Goal: Task Accomplishment & Management: Manage account settings

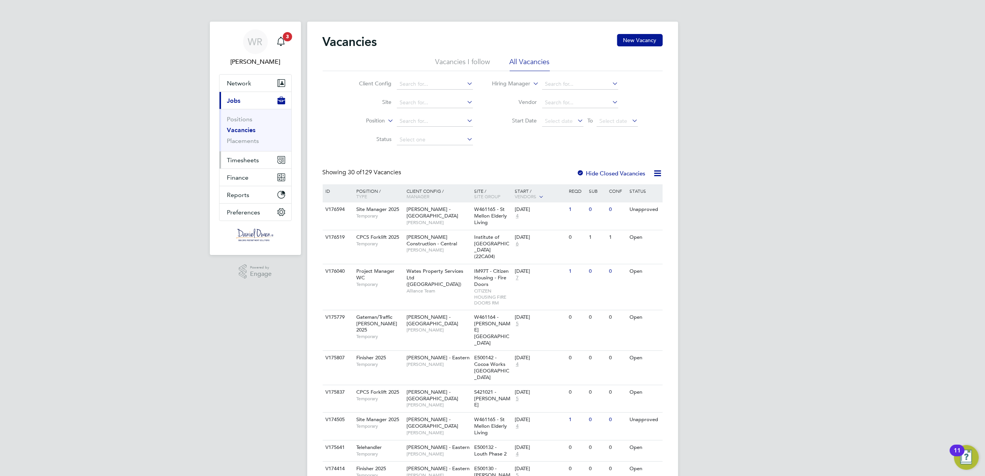
click at [253, 164] on button "Timesheets" at bounding box center [255, 159] width 72 height 17
click at [386, 120] on icon at bounding box center [386, 118] width 0 height 7
click at [425, 119] on input at bounding box center [435, 121] width 76 height 11
click at [245, 155] on button "Timesheets" at bounding box center [255, 159] width 72 height 17
click at [249, 135] on link "Timesheets" at bounding box center [243, 136] width 32 height 7
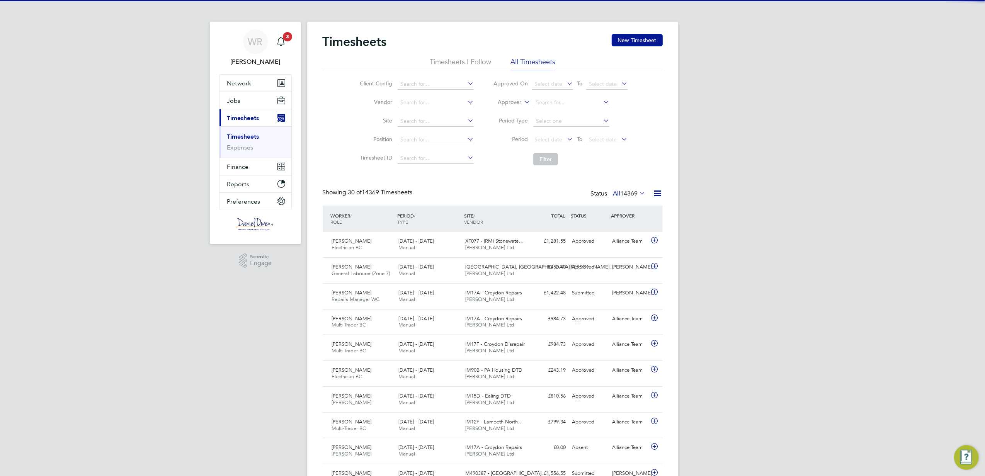
click at [522, 101] on icon at bounding box center [522, 100] width 0 height 7
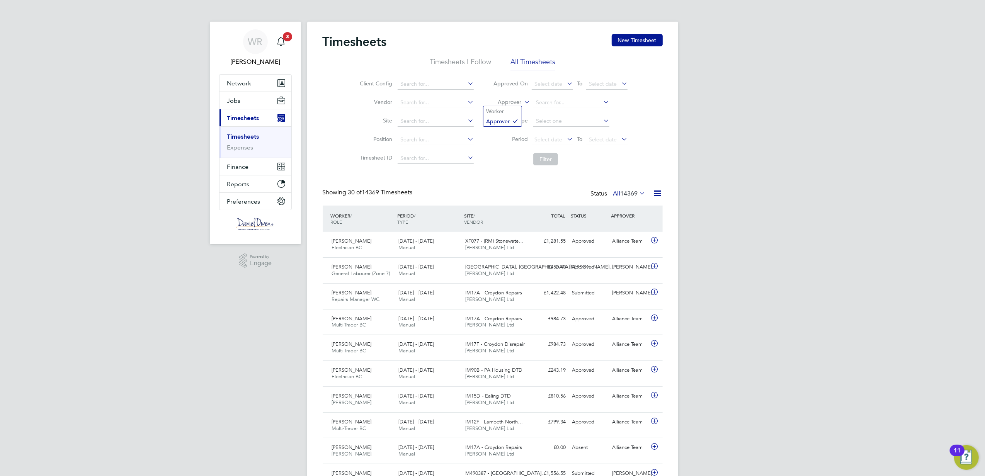
click at [503, 112] on li "Worker" at bounding box center [502, 111] width 38 height 10
click at [551, 102] on input at bounding box center [571, 102] width 76 height 11
click at [546, 110] on b "John" at bounding box center [558, 113] width 45 height 7
type input "[PERSON_NAME]"
click at [551, 158] on button "Filter" at bounding box center [545, 159] width 25 height 12
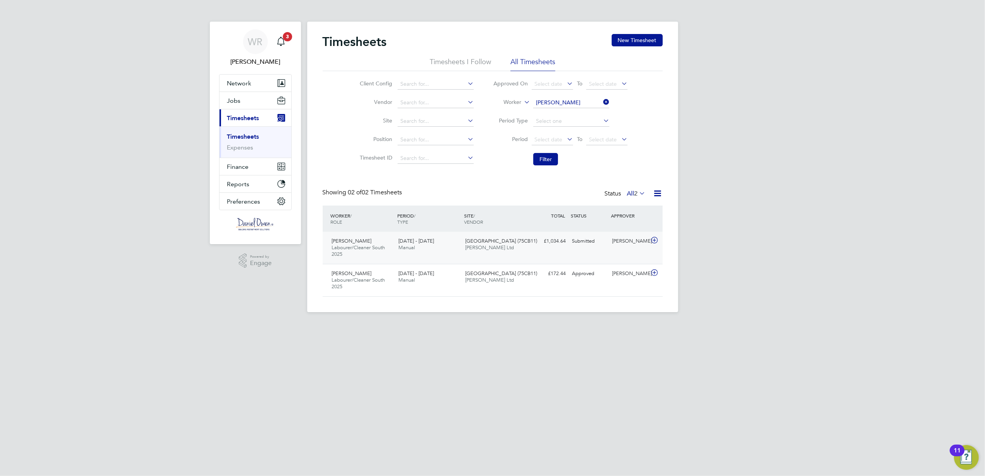
click at [457, 246] on div "16 - 22 Aug 2025 Manual" at bounding box center [428, 244] width 67 height 19
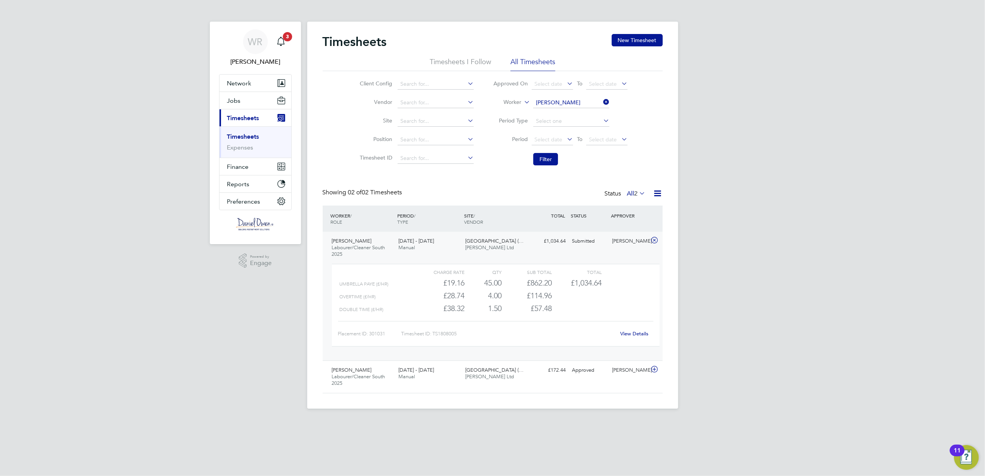
scroll to position [13, 75]
click at [627, 333] on link "View Details" at bounding box center [634, 333] width 28 height 7
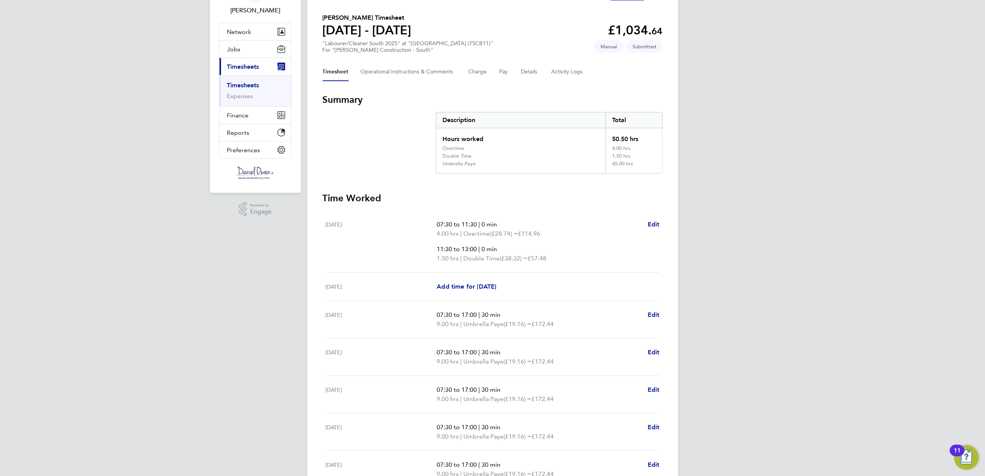
scroll to position [103, 0]
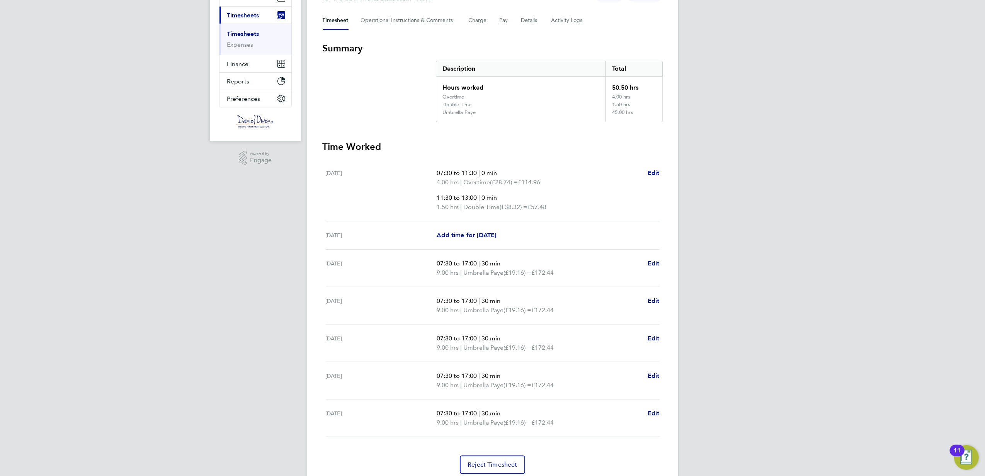
drag, startPoint x: 652, startPoint y: 173, endPoint x: 648, endPoint y: 173, distance: 4.3
click at [652, 173] on span "Edit" at bounding box center [653, 172] width 12 height 7
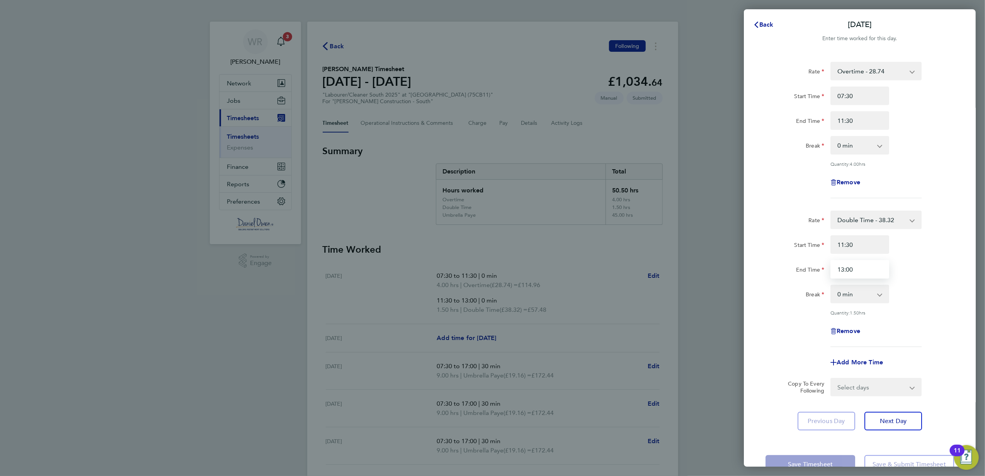
click at [862, 268] on input "13:00" at bounding box center [859, 269] width 59 height 19
type input "13:30"
click at [897, 421] on span "Next Day" at bounding box center [893, 421] width 27 height 8
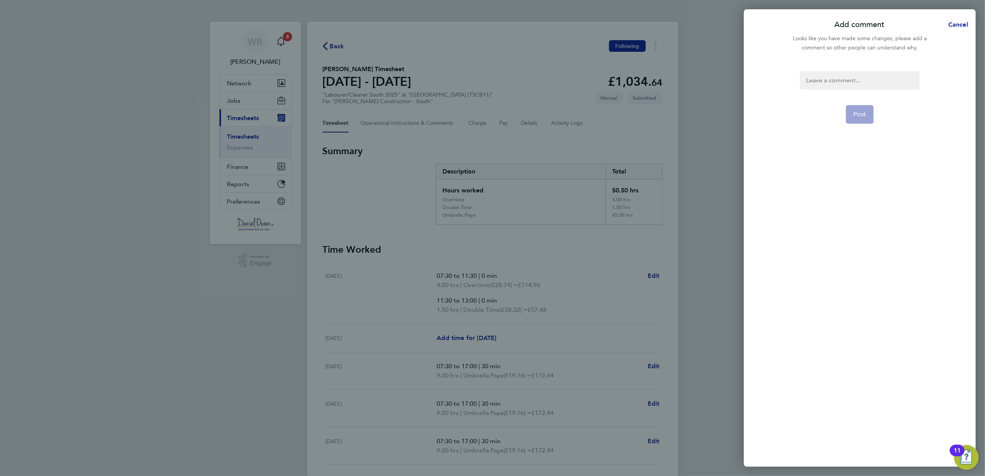
drag, startPoint x: 816, startPoint y: 68, endPoint x: 818, endPoint y: 74, distance: 6.0
click at [818, 70] on div "Post" at bounding box center [860, 264] width 232 height 405
click at [818, 77] on div at bounding box center [859, 80] width 119 height 19
click at [799, 85] on form "Post" at bounding box center [860, 200] width 126 height 258
click at [873, 71] on div at bounding box center [859, 80] width 119 height 19
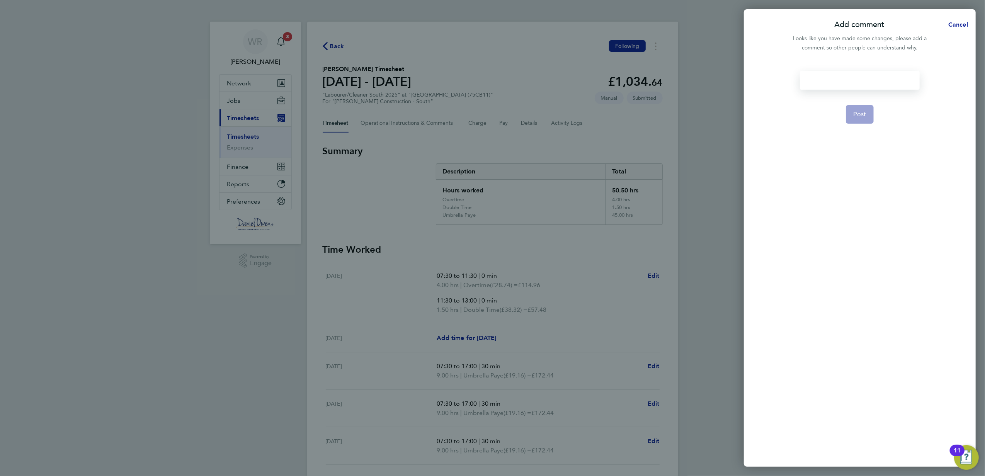
drag, startPoint x: 871, startPoint y: 79, endPoint x: 871, endPoint y: 66, distance: 12.4
click at [871, 78] on div at bounding box center [859, 80] width 119 height 19
click at [844, 113] on form "changed hours Post" at bounding box center [860, 200] width 126 height 258
click at [860, 113] on span "Post" at bounding box center [859, 114] width 13 height 8
select select "60"
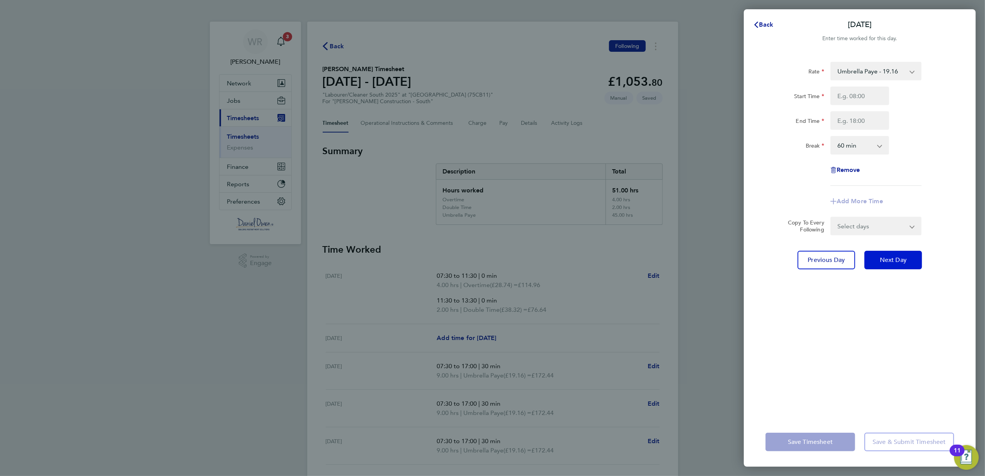
click at [894, 260] on span "Next Day" at bounding box center [893, 260] width 27 height 8
select select "30"
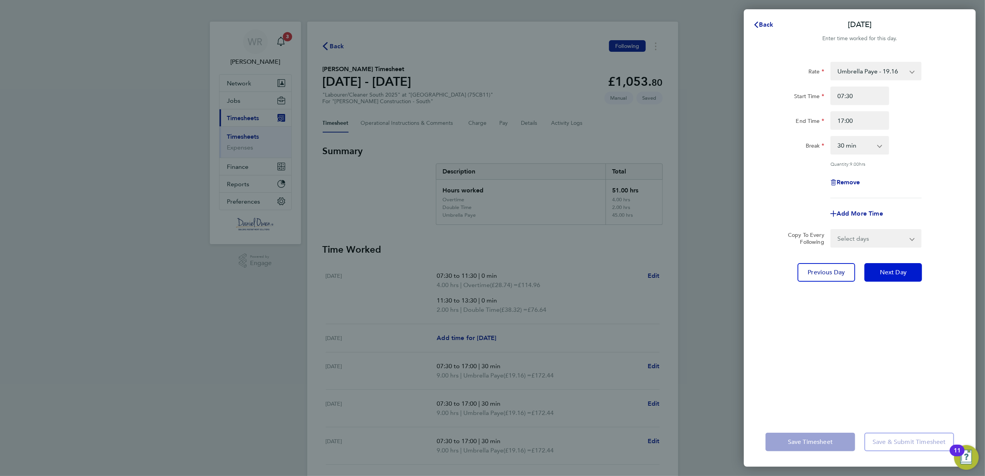
click at [892, 271] on span "Next Day" at bounding box center [893, 272] width 27 height 8
select select "30"
click at [892, 270] on span "Next Day" at bounding box center [893, 272] width 27 height 8
select select "30"
click at [884, 272] on span "Next Day" at bounding box center [893, 272] width 27 height 8
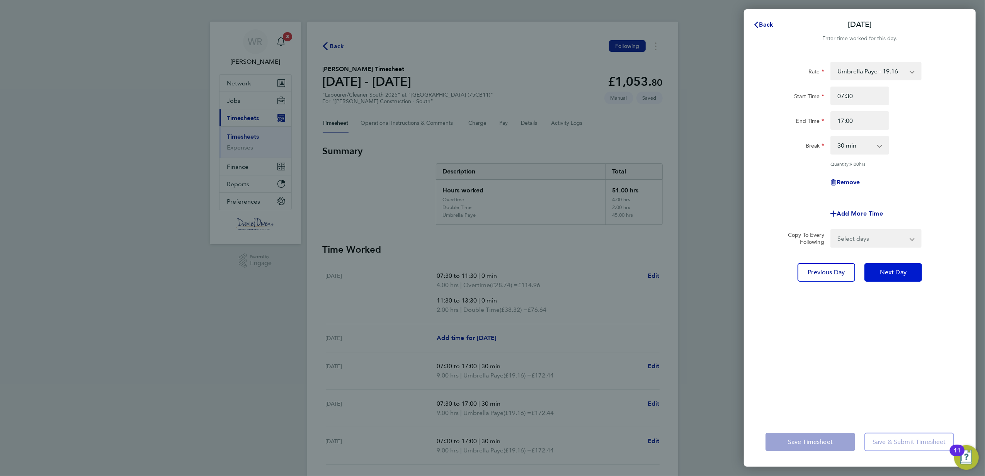
select select "30"
click at [884, 271] on span "Next Day" at bounding box center [893, 272] width 27 height 8
select select "30"
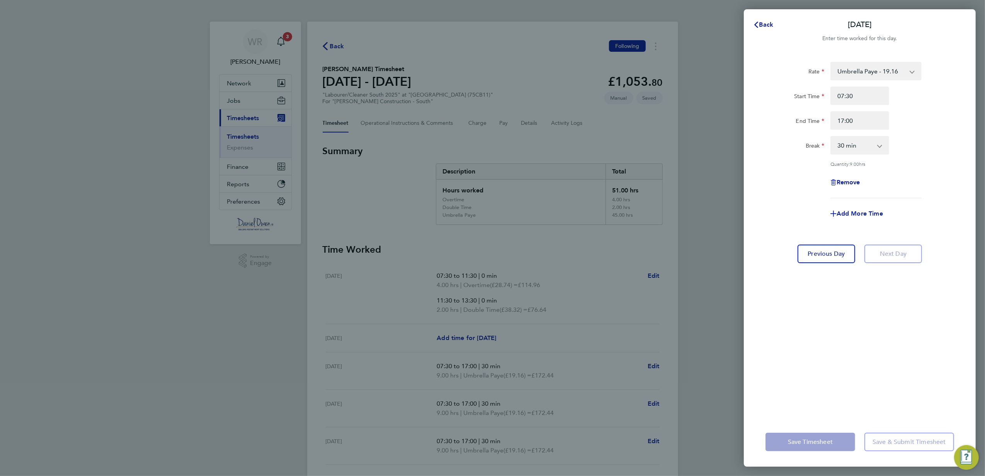
click at [884, 271] on div "Rate Umbrella Paye - 19.16 Overtime - 28.74 Double Time - 38.32 Start Time 07:3…" at bounding box center [860, 235] width 232 height 365
drag, startPoint x: 884, startPoint y: 271, endPoint x: 876, endPoint y: 251, distance: 21.5
click at [878, 249] on app-form-button "Next Day" at bounding box center [891, 254] width 62 height 19
click at [845, 400] on div "Rate Umbrella Paye - 19.16 Overtime - 28.74 Double Time - 38.32 Start Time 07:3…" at bounding box center [860, 235] width 232 height 365
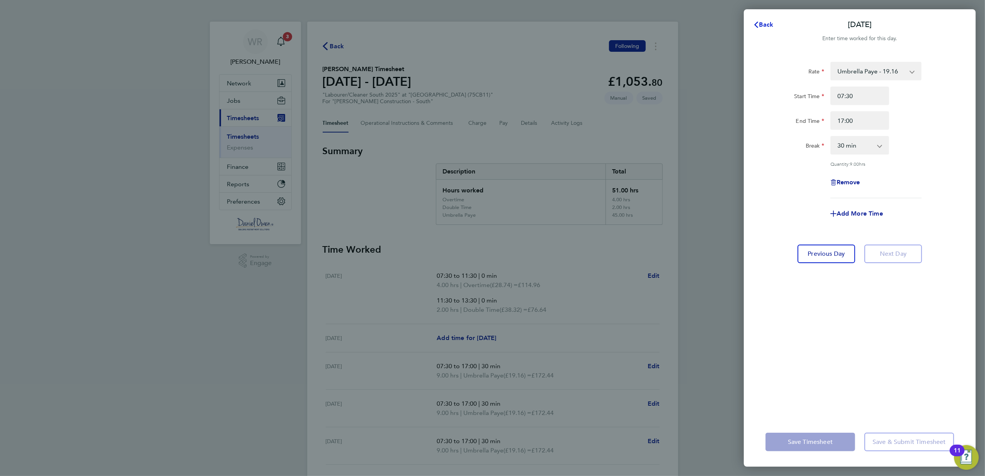
click at [760, 14] on div "Back Fri 22 Aug Enter time worked for this day. Rate Umbrella Paye - 19.16 Over…" at bounding box center [860, 237] width 232 height 457
click at [761, 23] on span "Back" at bounding box center [766, 24] width 14 height 7
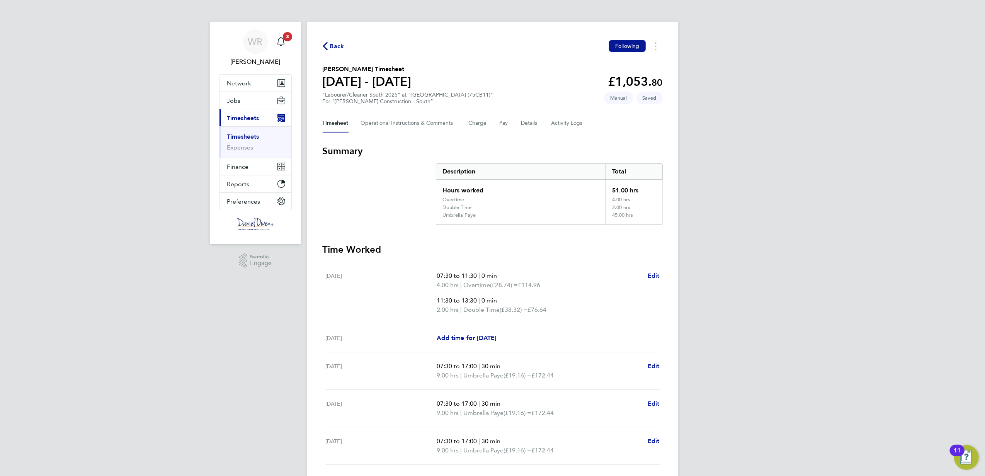
scroll to position [133, 0]
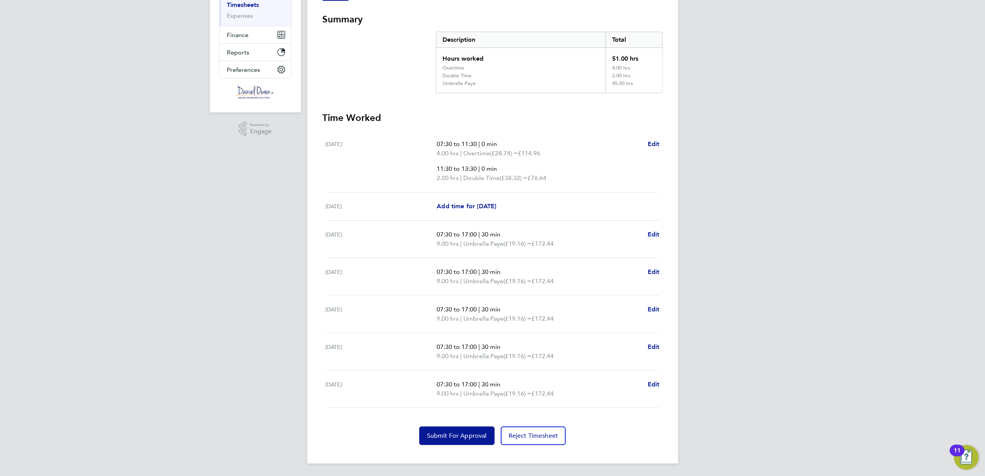
drag, startPoint x: 436, startPoint y: 144, endPoint x: 555, endPoint y: 175, distance: 123.2
click at [555, 175] on div "Sat 16 Aug 07:30 to 11:30 | 0 min 4.00 hrs | Overtime (£28.74) = £114.96 11:30 …" at bounding box center [493, 161] width 334 height 62
drag, startPoint x: 555, startPoint y: 175, endPoint x: 560, endPoint y: 176, distance: 4.9
click at [560, 176] on p "2.00 hrs | Double Time (£38.32) = £76.64" at bounding box center [539, 177] width 204 height 9
click at [465, 440] on button "Submit For Approval" at bounding box center [456, 436] width 75 height 19
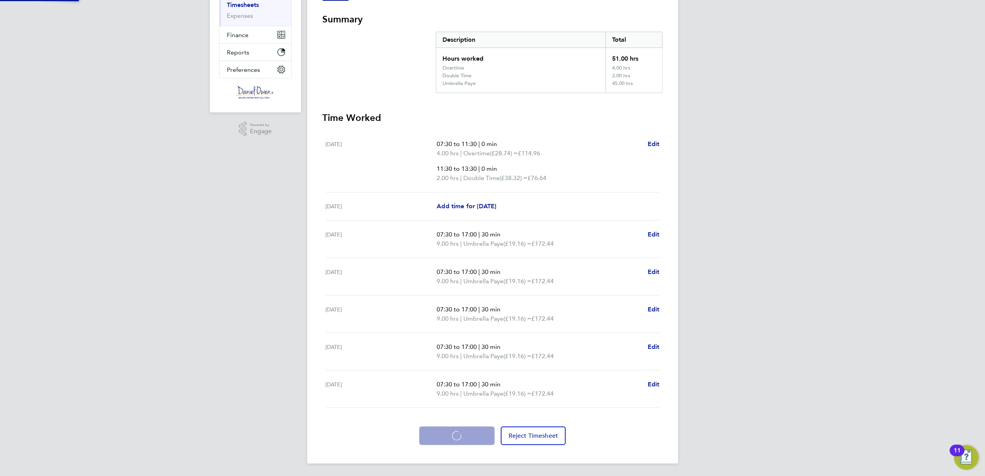
scroll to position [132, 0]
drag, startPoint x: 434, startPoint y: 141, endPoint x: 447, endPoint y: 145, distance: 13.6
click at [447, 144] on div "Sat 16 Aug 07:30 to 11:30 | 0 min 4.00 hrs | Overtime (£28.74) = £114.96 11:30 …" at bounding box center [493, 161] width 334 height 62
drag, startPoint x: 447, startPoint y: 145, endPoint x: 455, endPoint y: 150, distance: 9.3
click at [455, 150] on span "4.00 hrs" at bounding box center [448, 153] width 22 height 7
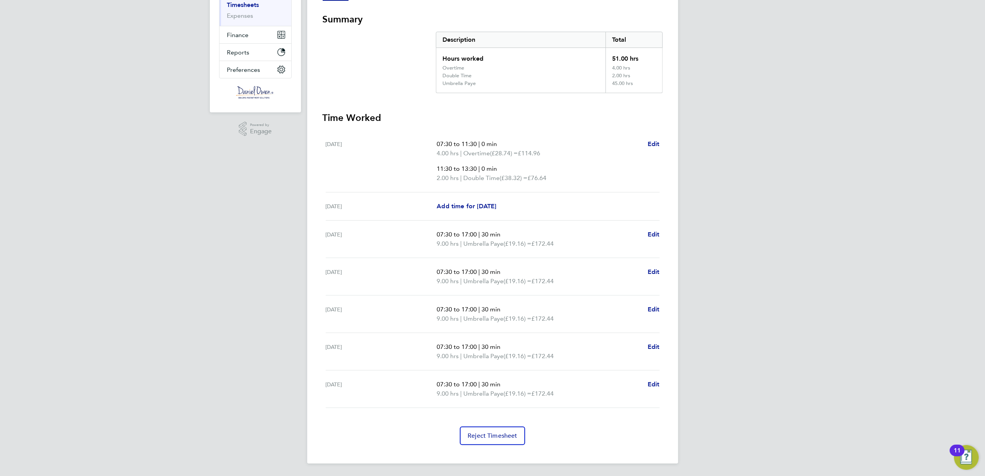
drag, startPoint x: 479, startPoint y: 168, endPoint x: 462, endPoint y: 167, distance: 17.0
click at [462, 167] on p "11:30 to 13:30 | 0 min" at bounding box center [539, 168] width 204 height 9
drag, startPoint x: 462, startPoint y: 167, endPoint x: 527, endPoint y: 177, distance: 65.2
click at [527, 177] on span "(£38.32) =" at bounding box center [514, 177] width 28 height 7
drag, startPoint x: 357, startPoint y: 232, endPoint x: 323, endPoint y: 235, distance: 34.1
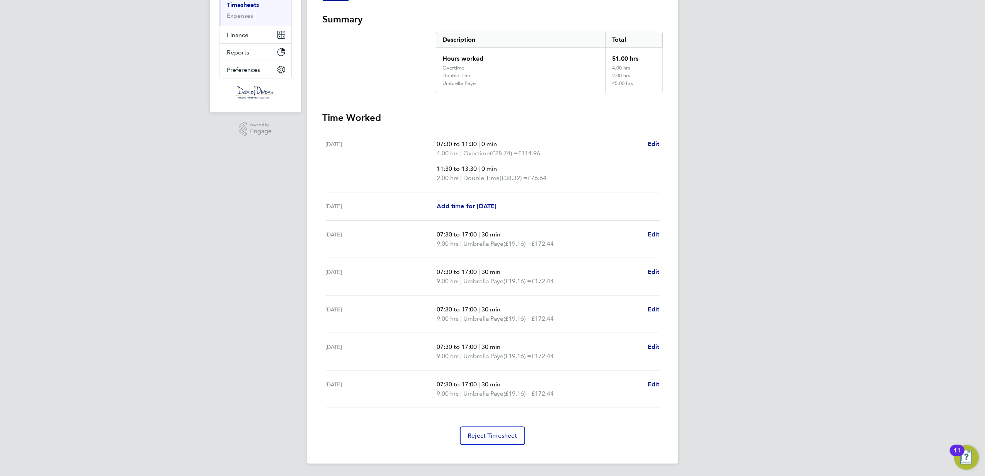
click at [323, 235] on ul "Sat 16 Aug 07:30 to 11:30 | 0 min 4.00 hrs | Overtime (£28.74) = £114.96 11:30 …" at bounding box center [493, 269] width 340 height 278
drag, startPoint x: 323, startPoint y: 235, endPoint x: 394, endPoint y: 250, distance: 72.5
click at [394, 250] on div "Mon 18 Aug 07:30 to 17:00 | 30 min 9.00 hrs | Umbrella Paye (£19.16) = £172.44 …" at bounding box center [493, 239] width 334 height 37
drag, startPoint x: 363, startPoint y: 269, endPoint x: 354, endPoint y: 293, distance: 25.2
click at [323, 271] on ul "Sat 16 Aug 07:30 to 11:30 | 0 min 4.00 hrs | Overtime (£28.74) = £114.96 11:30 …" at bounding box center [493, 269] width 340 height 278
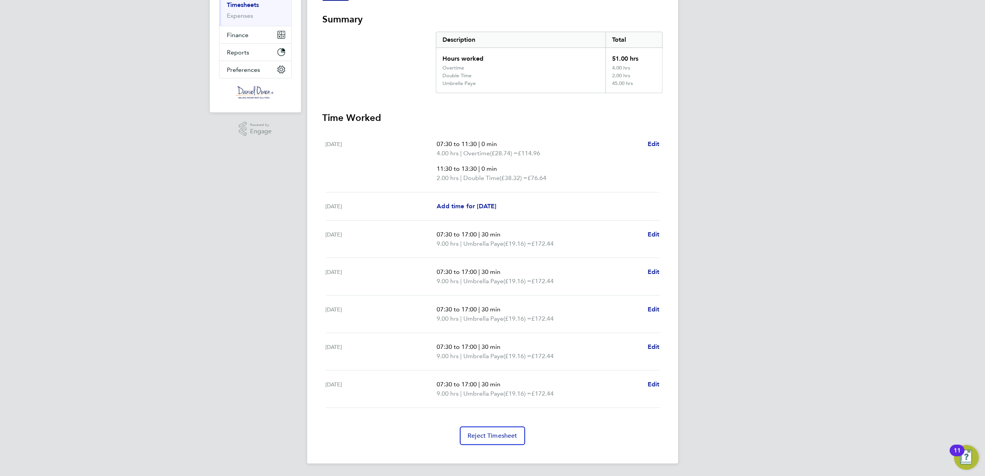
drag, startPoint x: 354, startPoint y: 293, endPoint x: 356, endPoint y: 307, distance: 14.0
click at [356, 307] on div "[DATE]" at bounding box center [381, 314] width 111 height 19
drag, startPoint x: 356, startPoint y: 312, endPoint x: 336, endPoint y: 320, distance: 21.5
click at [336, 320] on div "[DATE]" at bounding box center [381, 314] width 111 height 19
drag, startPoint x: 336, startPoint y: 320, endPoint x: 359, endPoint y: 340, distance: 30.6
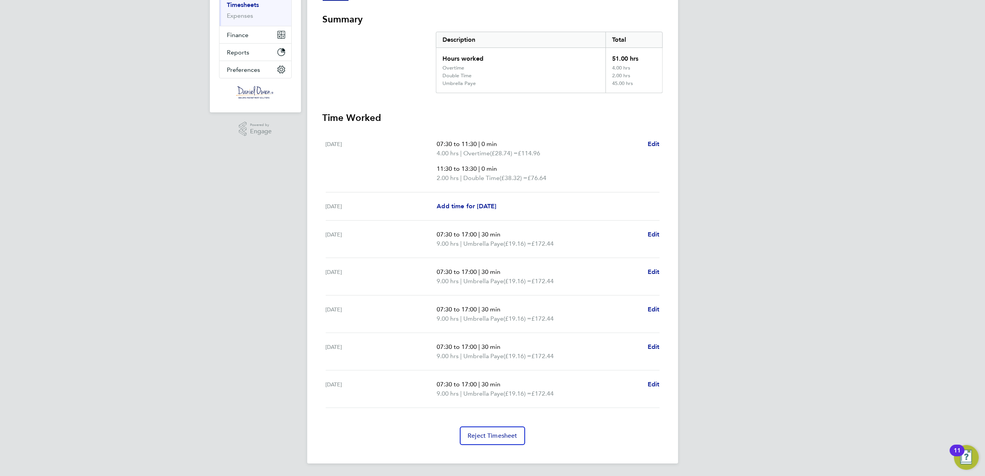
click at [359, 340] on div "Thu 21 Aug 07:30 to 17:00 | 30 min 9.00 hrs | Umbrella Paye (£19.16) = £172.44 …" at bounding box center [493, 351] width 334 height 37
click at [658, 237] on span "Edit" at bounding box center [653, 234] width 12 height 7
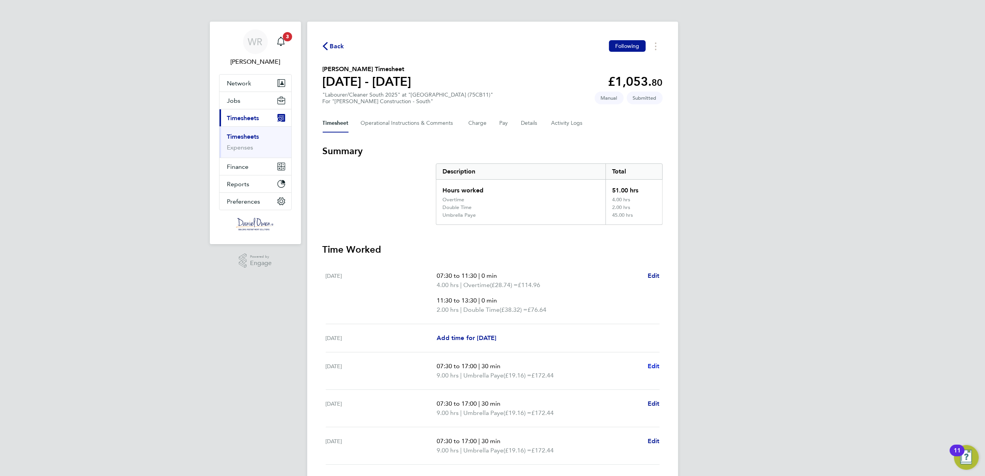
select select "30"
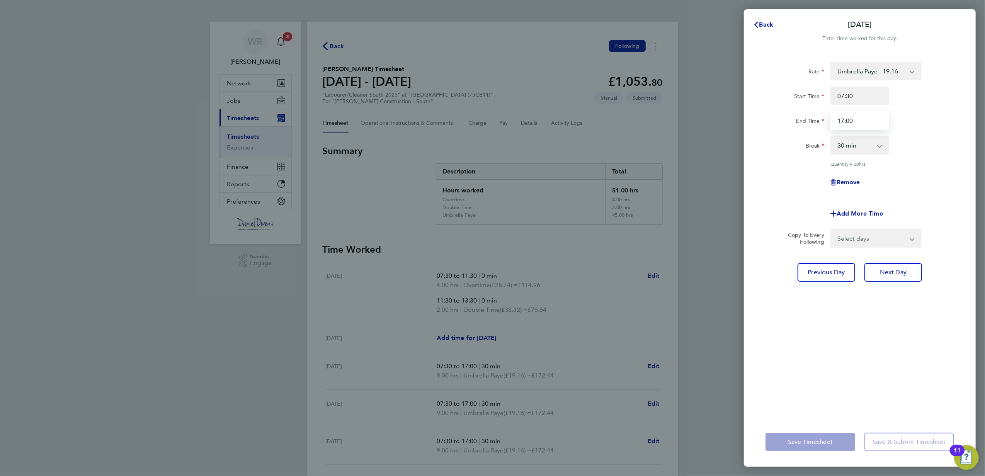
click at [868, 127] on input "17:00" at bounding box center [859, 120] width 59 height 19
drag, startPoint x: 868, startPoint y: 121, endPoint x: 814, endPoint y: 124, distance: 54.9
click at [814, 124] on div "End Time 17:00" at bounding box center [859, 120] width 195 height 19
click at [856, 112] on input "17:00" at bounding box center [859, 120] width 59 height 19
drag, startPoint x: 859, startPoint y: 120, endPoint x: 831, endPoint y: 119, distance: 27.8
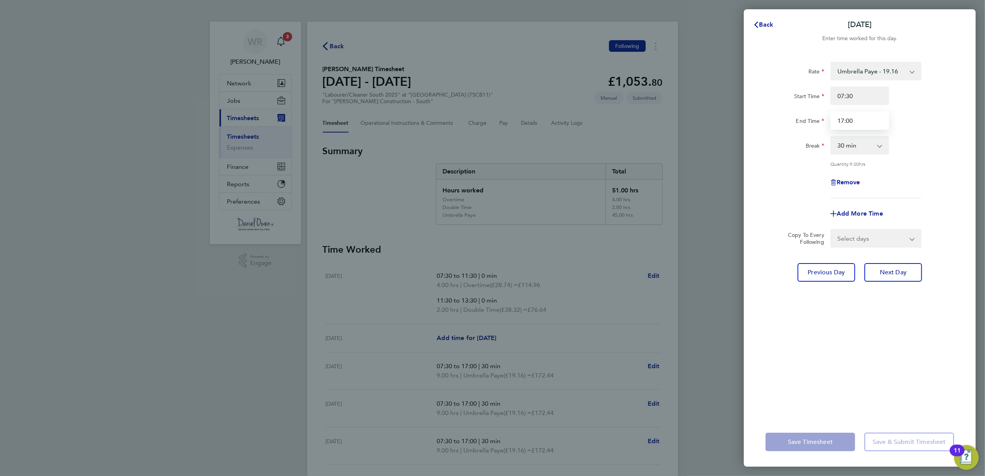
click at [831, 119] on input "17:00" at bounding box center [859, 120] width 59 height 19
type input "16:00"
click at [920, 101] on div "Start Time 07:30" at bounding box center [859, 96] width 195 height 19
click at [859, 144] on select "0 min 15 min 30 min 45 min 60 min 75 min 90 min" at bounding box center [855, 145] width 48 height 17
select select "0"
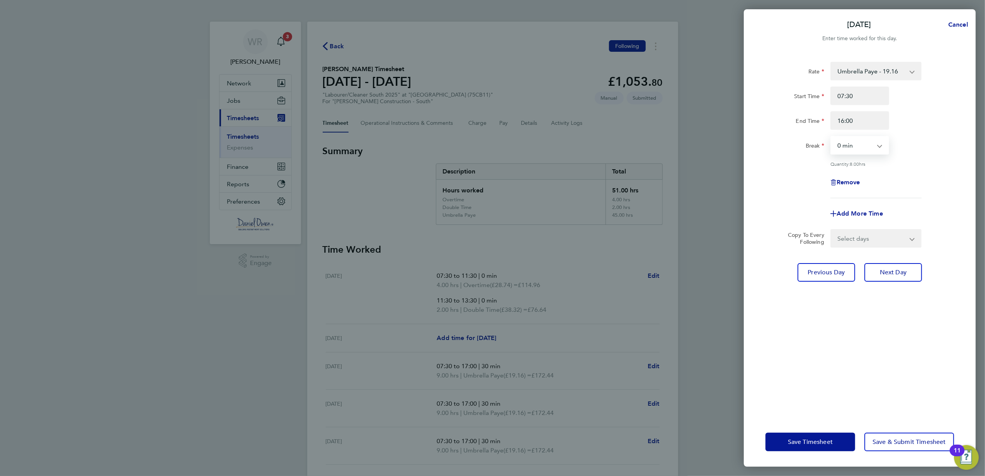
click at [831, 137] on select "0 min 15 min 30 min 45 min 60 min 75 min 90 min" at bounding box center [855, 145] width 48 height 17
click at [898, 272] on span "Next Day" at bounding box center [893, 272] width 27 height 8
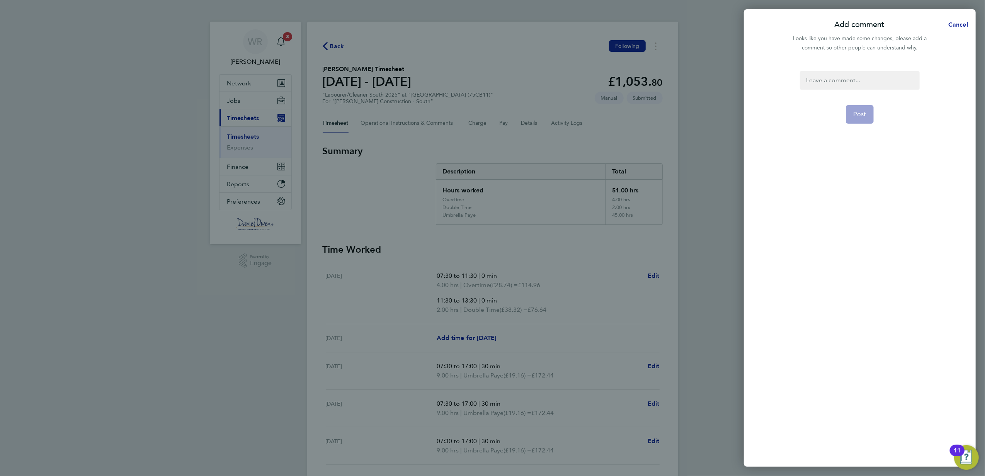
click at [865, 78] on div at bounding box center [859, 80] width 119 height 19
click at [863, 81] on div at bounding box center [859, 80] width 119 height 19
drag, startPoint x: 869, startPoint y: 111, endPoint x: 864, endPoint y: 111, distance: 5.4
click at [869, 110] on button "Post" at bounding box center [860, 114] width 28 height 19
select select "30"
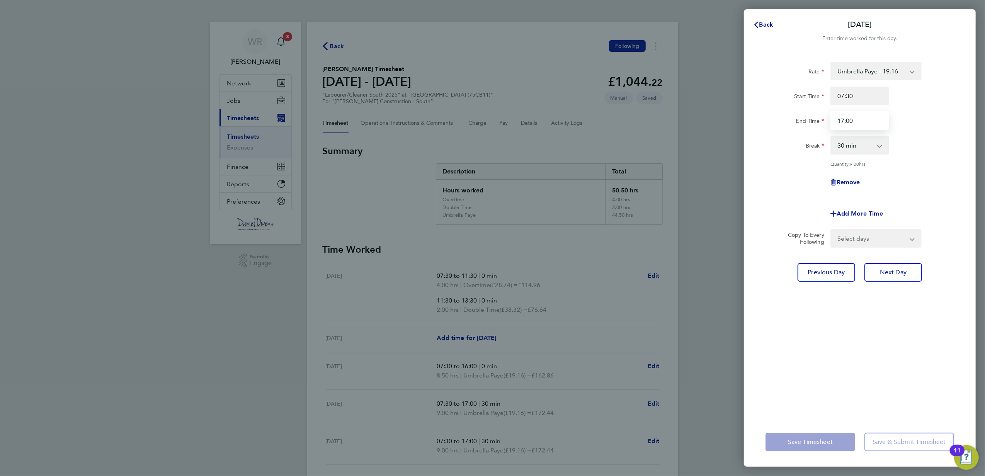
drag, startPoint x: 866, startPoint y: 122, endPoint x: 780, endPoint y: 122, distance: 86.2
click at [780, 122] on div "End Time 17:00" at bounding box center [859, 120] width 195 height 19
type input "16:00"
click at [939, 83] on div "Rate Umbrella Paye - 19.16 Overtime - 28.74 Double Time - 38.32 Start Time 07:3…" at bounding box center [859, 130] width 189 height 136
click at [852, 147] on select "0 min 15 min 30 min 45 min 60 min 75 min 90 min" at bounding box center [855, 145] width 48 height 17
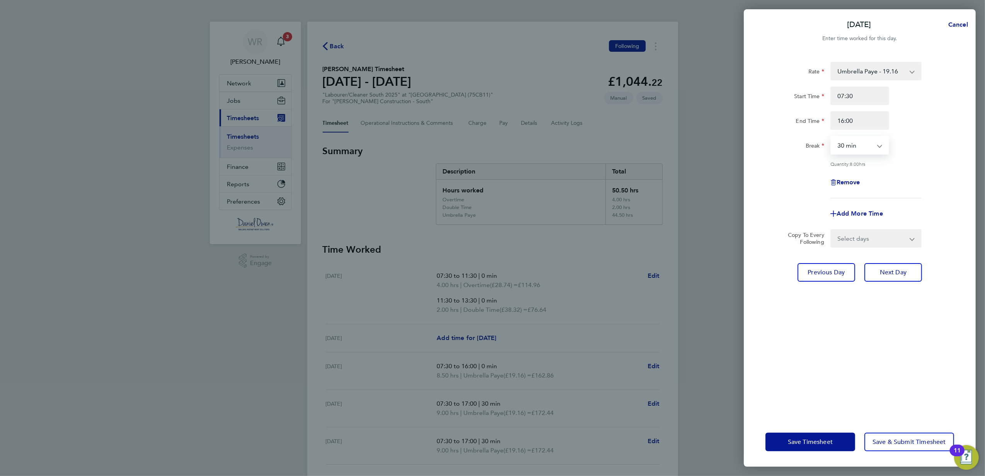
select select "0"
click at [831, 137] on select "0 min 15 min 30 min 45 min 60 min 75 min 90 min" at bounding box center [855, 145] width 48 height 17
click at [904, 273] on span "Next Day" at bounding box center [893, 272] width 27 height 8
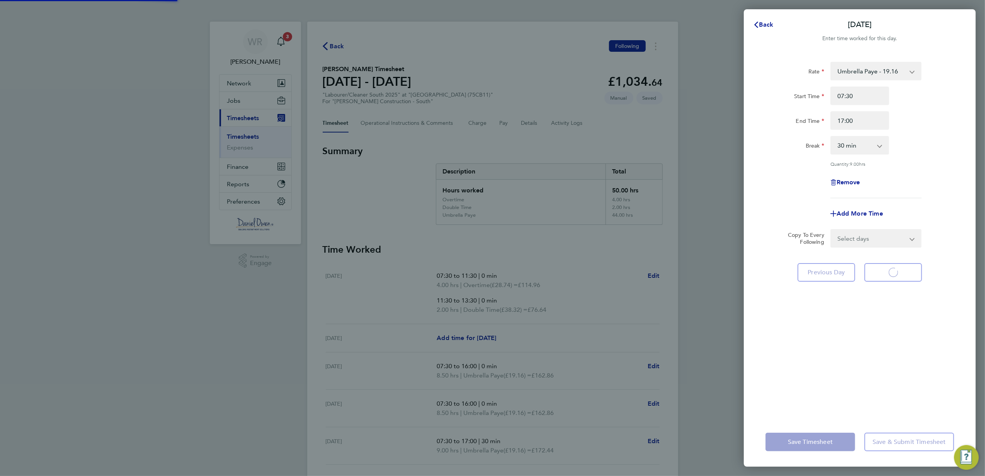
select select "30"
drag, startPoint x: 869, startPoint y: 122, endPoint x: 783, endPoint y: 122, distance: 85.4
click at [783, 122] on div "End Time 17:00" at bounding box center [859, 120] width 195 height 19
type input "16:00"
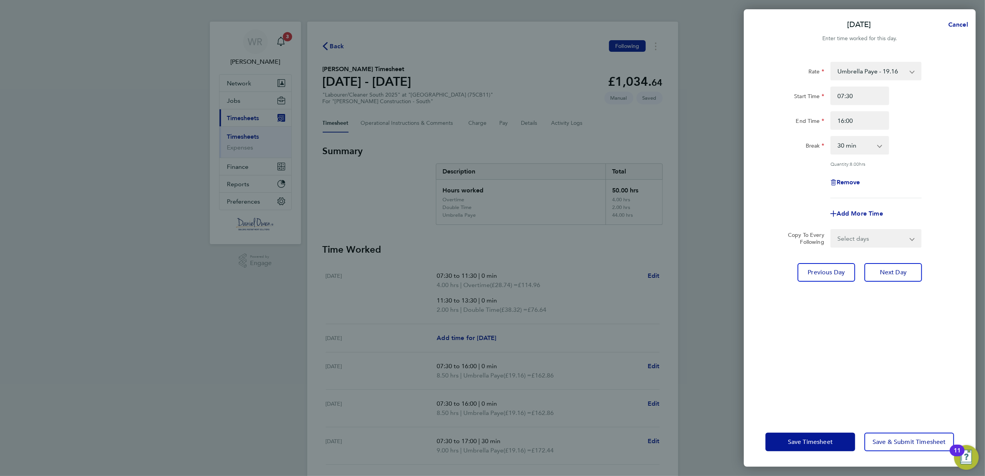
drag, startPoint x: 954, startPoint y: 111, endPoint x: 960, endPoint y: 114, distance: 6.2
click at [954, 111] on div "End Time 16:00" at bounding box center [859, 120] width 195 height 19
click at [895, 270] on span "Next Day" at bounding box center [893, 272] width 27 height 8
select select "30"
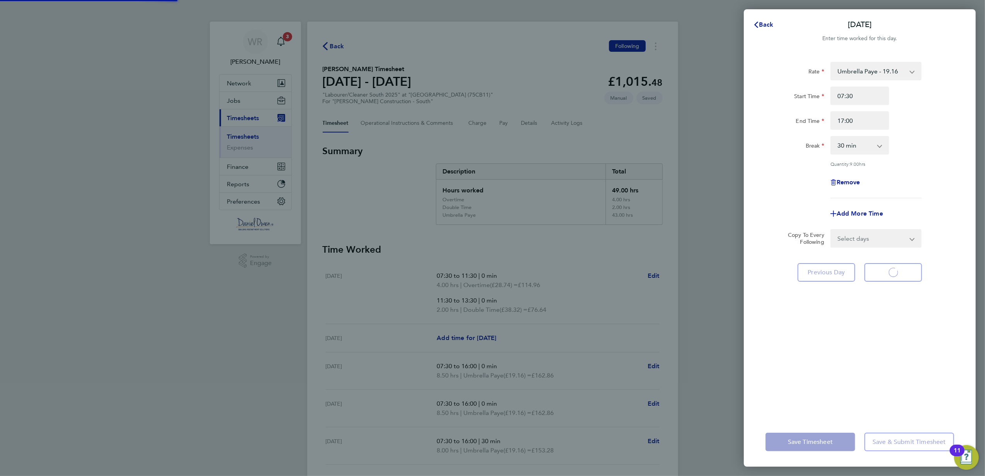
select select "30"
click at [818, 273] on span "Previous Day" at bounding box center [826, 272] width 37 height 8
click at [859, 144] on select "0 min 15 min 30 min 45 min 60 min 75 min 90 min" at bounding box center [855, 145] width 48 height 17
select select "0"
click at [831, 137] on select "0 min 15 min 30 min 45 min 60 min 75 min 90 min" at bounding box center [855, 145] width 48 height 17
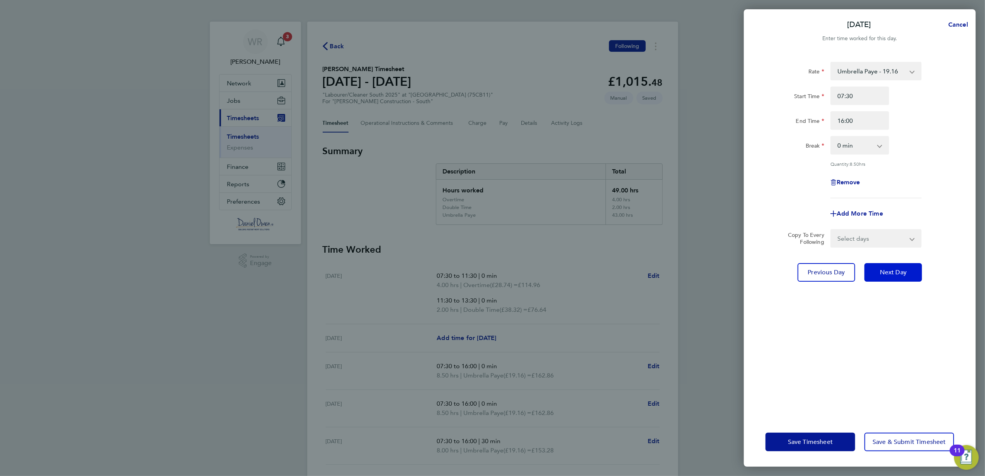
click at [890, 268] on span "Next Day" at bounding box center [893, 272] width 27 height 8
select select "30"
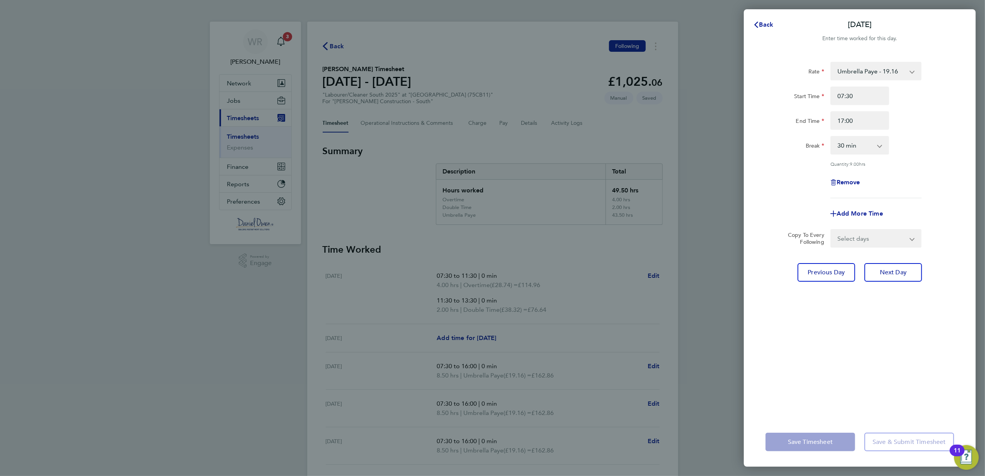
click at [847, 146] on select "0 min 15 min 30 min 45 min 60 min 75 min 90 min" at bounding box center [855, 145] width 48 height 17
select select "0"
click at [831, 137] on select "0 min 15 min 30 min 45 min 60 min 75 min 90 min" at bounding box center [855, 145] width 48 height 17
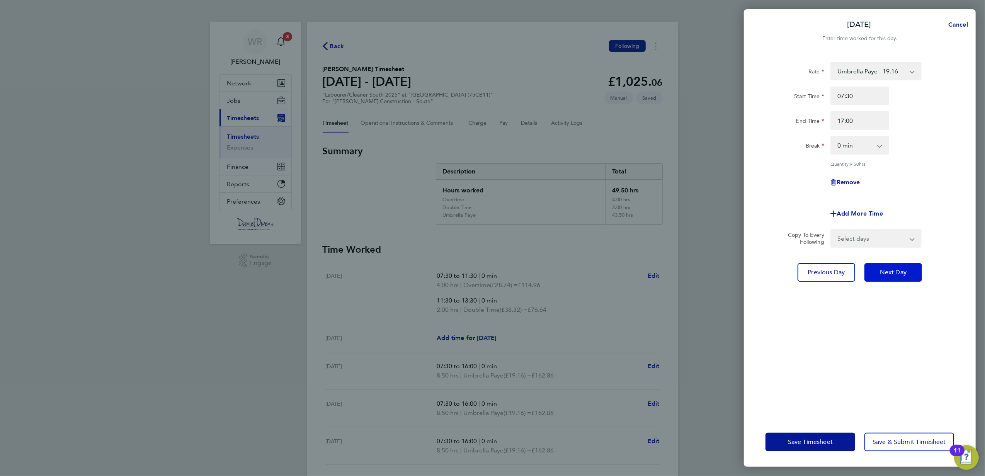
click at [901, 273] on span "Next Day" at bounding box center [893, 272] width 27 height 8
select select "30"
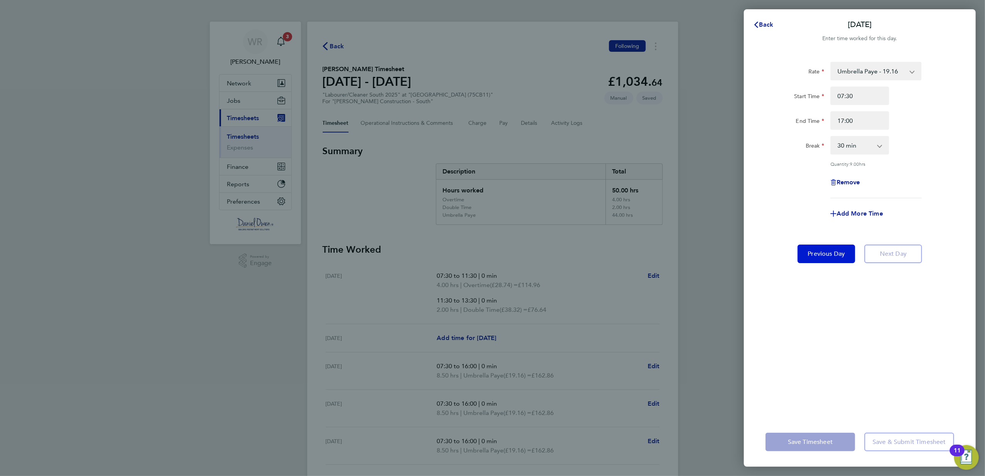
click at [825, 257] on button "Previous Day" at bounding box center [826, 254] width 58 height 19
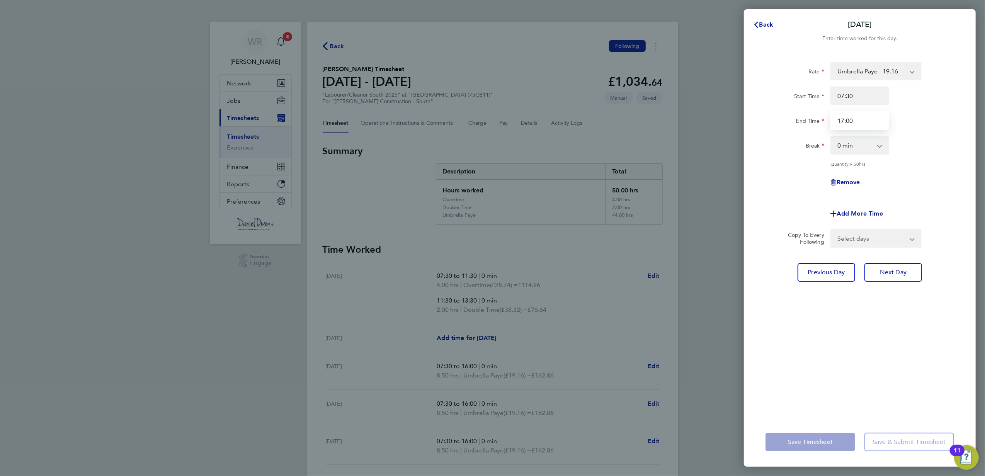
drag, startPoint x: 874, startPoint y: 114, endPoint x: 696, endPoint y: 108, distance: 177.8
click at [696, 108] on div "Back Thu 21 Aug Enter time worked for this day. Rate Umbrella Paye - 19.16 Over…" at bounding box center [492, 238] width 985 height 476
type input "1"
type input "16:00"
click at [984, 95] on html "WR Weronika Rodzynko Notifications 3 Applications: Network Team Members Busines…" at bounding box center [492, 304] width 985 height 608
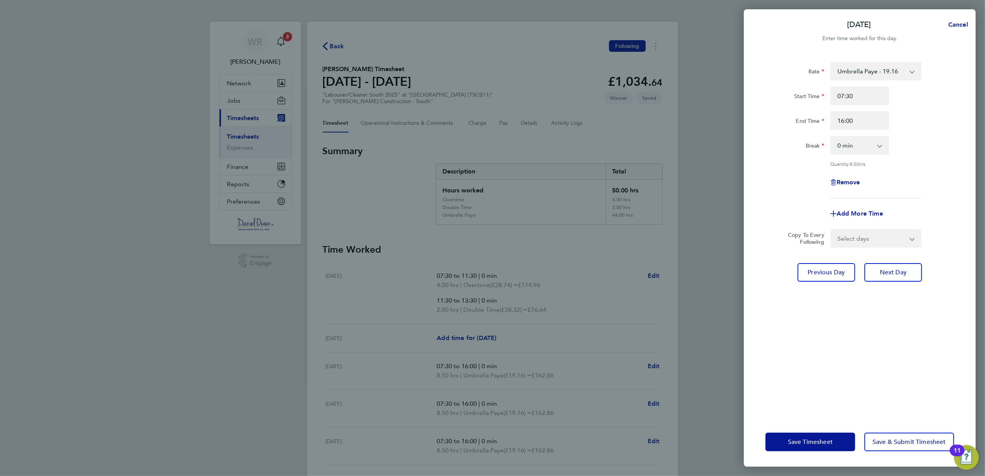
drag, startPoint x: 986, startPoint y: 95, endPoint x: 915, endPoint y: 182, distance: 112.8
click at [910, 175] on div "Remove" at bounding box center [859, 182] width 195 height 19
click at [892, 273] on span "Next Day" at bounding box center [893, 272] width 27 height 8
select select "30"
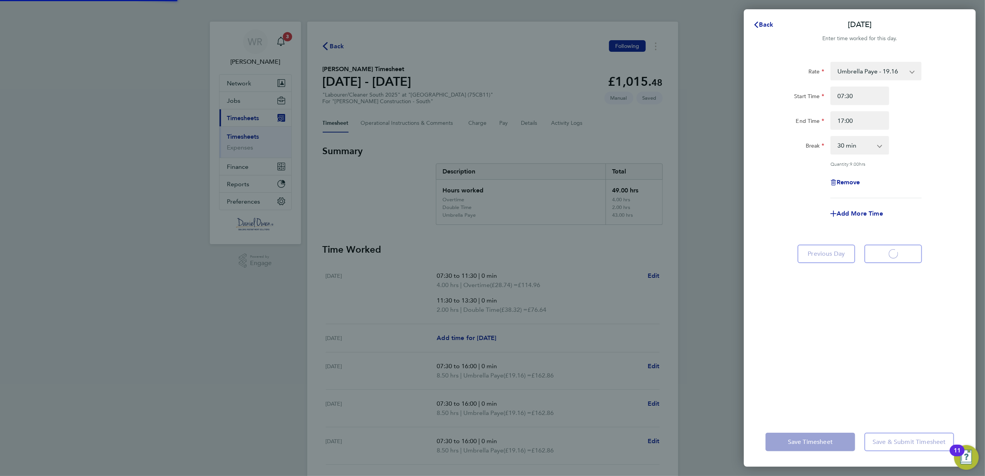
select select "30"
click at [857, 122] on input "17:00" at bounding box center [859, 120] width 59 height 19
drag, startPoint x: 852, startPoint y: 119, endPoint x: 790, endPoint y: 122, distance: 61.9
click at [790, 122] on div "End Time 17:00" at bounding box center [859, 120] width 195 height 19
click at [937, 73] on div "Rate Umbrella Paye - 19.16 Overtime - 28.74 Double Time - 38.32" at bounding box center [859, 71] width 195 height 19
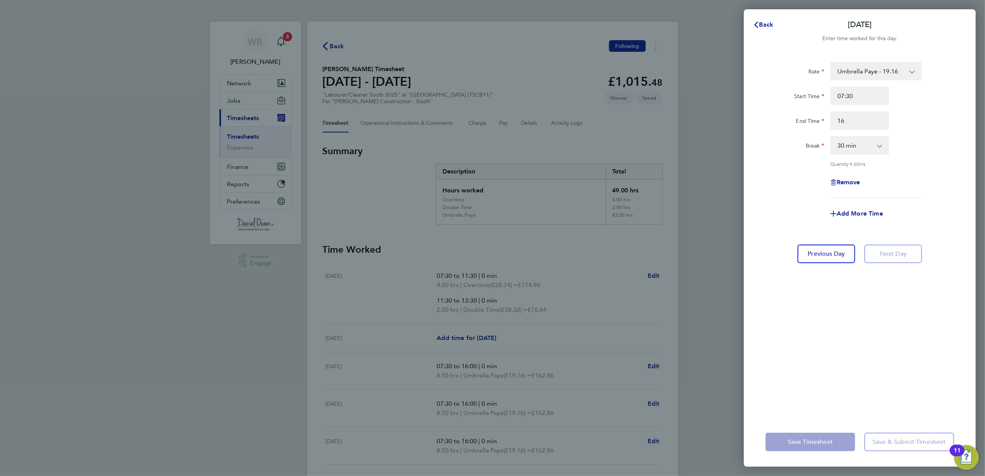
type input "16:00"
click at [870, 143] on select "0 min 15 min 30 min 45 min 60 min 75 min 90 min" at bounding box center [855, 145] width 48 height 17
select select "0"
click at [831, 137] on select "0 min 15 min 30 min 45 min 60 min 75 min 90 min" at bounding box center [855, 145] width 48 height 17
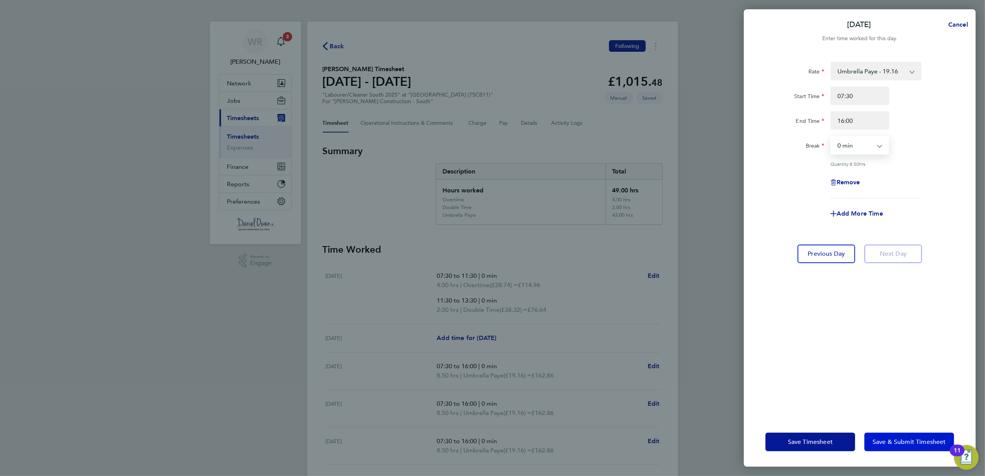
click at [899, 441] on span "Save & Submit Timesheet" at bounding box center [908, 442] width 73 height 8
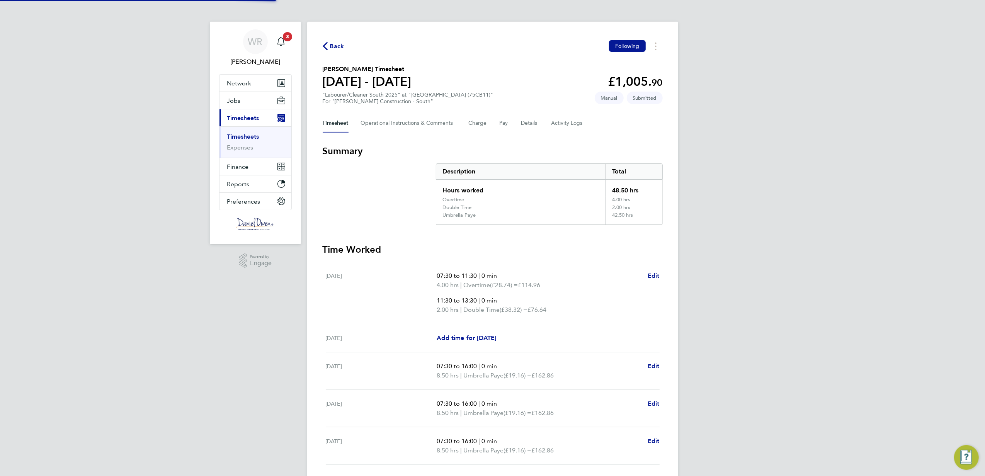
scroll to position [132, 0]
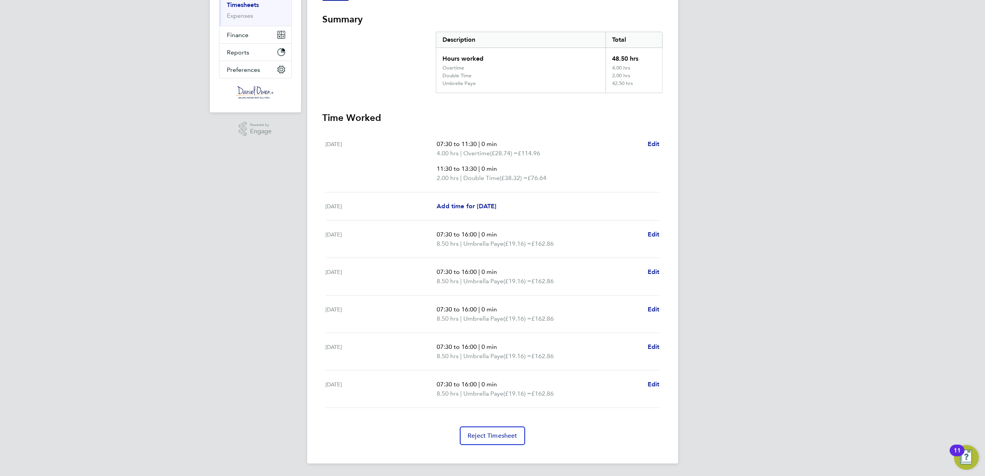
drag, startPoint x: 509, startPoint y: 379, endPoint x: 442, endPoint y: 147, distance: 241.5
click at [442, 147] on ul "Sat 16 Aug 07:30 to 11:30 | 0 min 4.00 hrs | Overtime (£28.74) = £114.96 11:30 …" at bounding box center [493, 269] width 340 height 278
click at [441, 146] on span "07:30 to 11:30" at bounding box center [457, 143] width 40 height 7
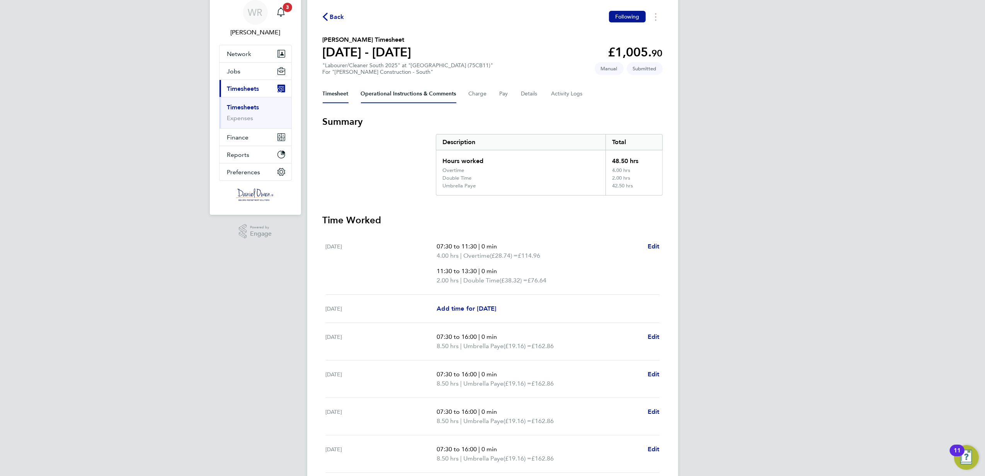
click at [388, 96] on Comments-tab "Operational Instructions & Comments" at bounding box center [408, 94] width 95 height 19
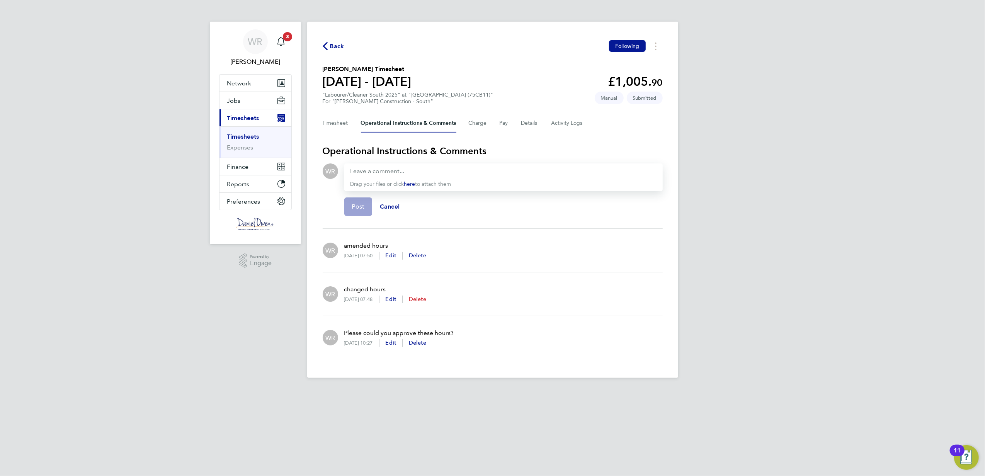
click at [426, 296] on span "Delete" at bounding box center [417, 299] width 17 height 7
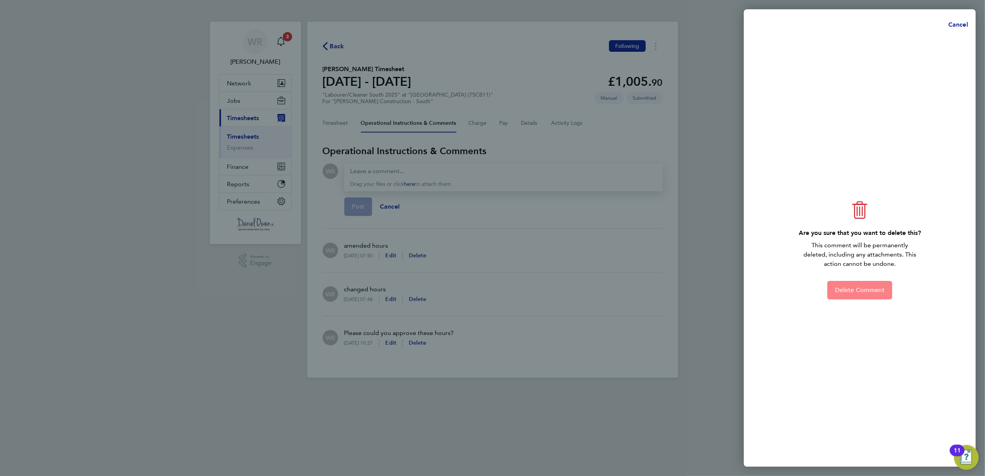
click at [875, 287] on span "Delete Comment" at bounding box center [859, 290] width 49 height 8
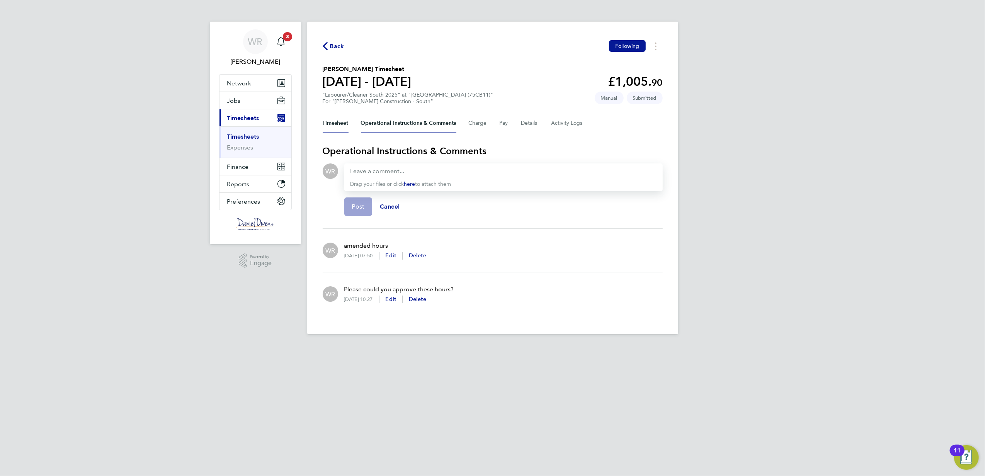
click at [334, 127] on button "Timesheet" at bounding box center [336, 123] width 26 height 19
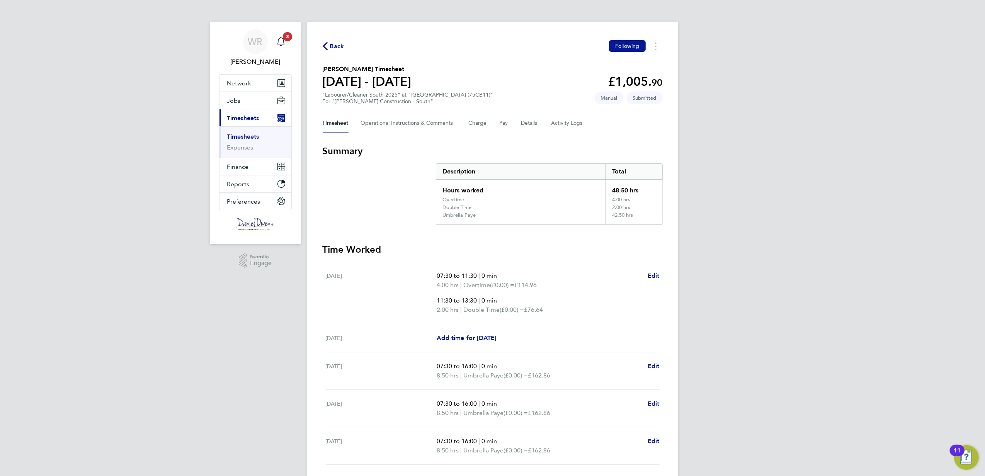
click at [326, 41] on div "Back Following" at bounding box center [493, 46] width 340 height 12
click at [330, 45] on span "Back" at bounding box center [337, 46] width 14 height 9
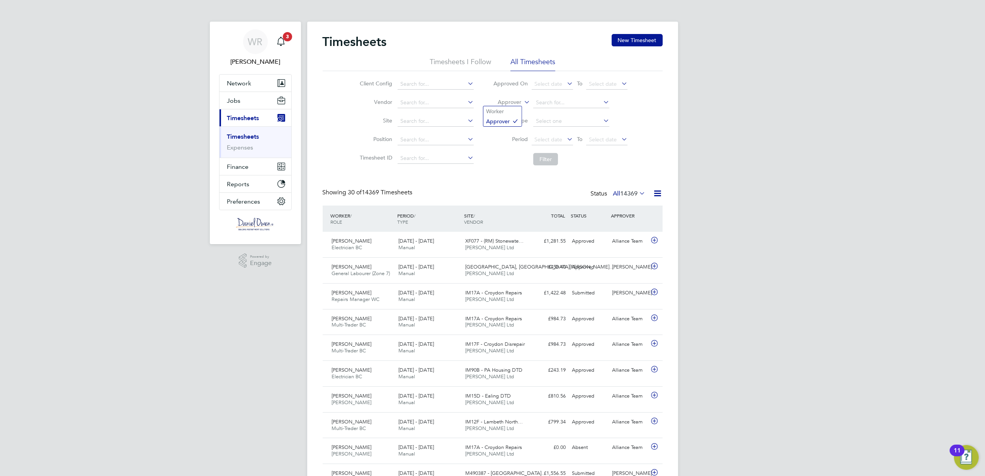
click at [522, 104] on icon at bounding box center [522, 100] width 0 height 7
click at [506, 109] on li "Worker" at bounding box center [502, 111] width 38 height 10
click at [541, 101] on input at bounding box center [571, 102] width 76 height 11
click at [564, 112] on li "John Wam bugu" at bounding box center [572, 113] width 79 height 10
type input "[PERSON_NAME]"
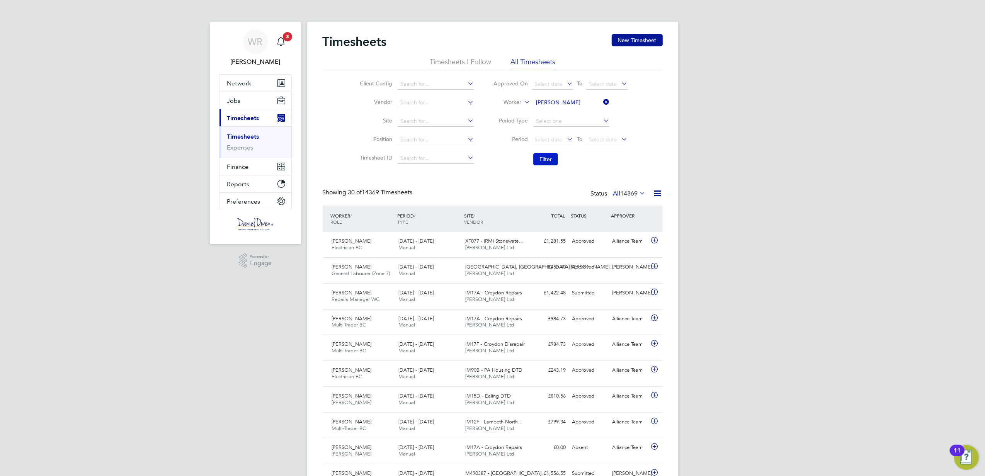
click at [541, 164] on button "Filter" at bounding box center [545, 159] width 25 height 12
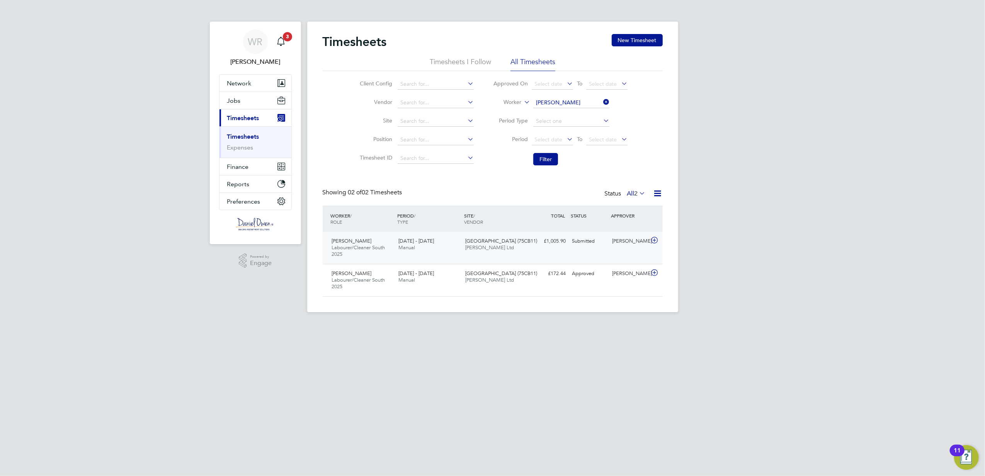
click at [416, 250] on div "16 - 22 Aug 2025 Manual" at bounding box center [428, 244] width 67 height 19
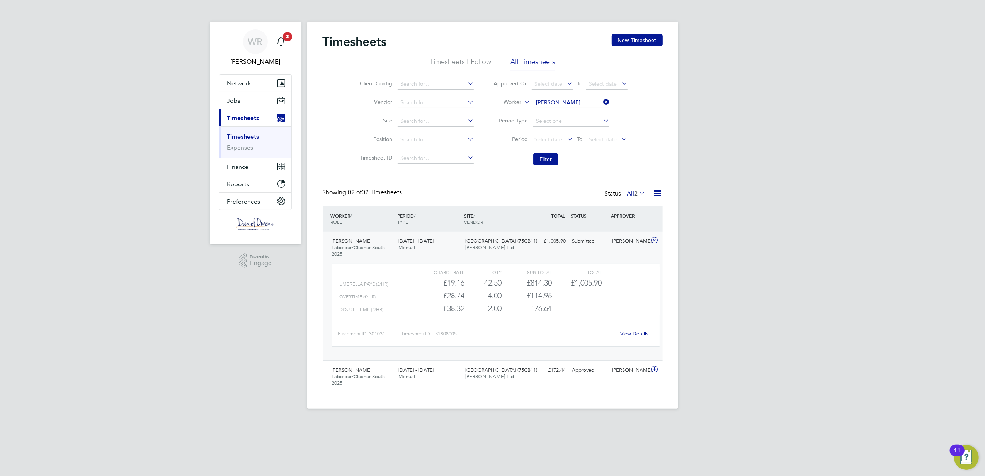
click at [638, 332] on link "View Details" at bounding box center [634, 333] width 28 height 7
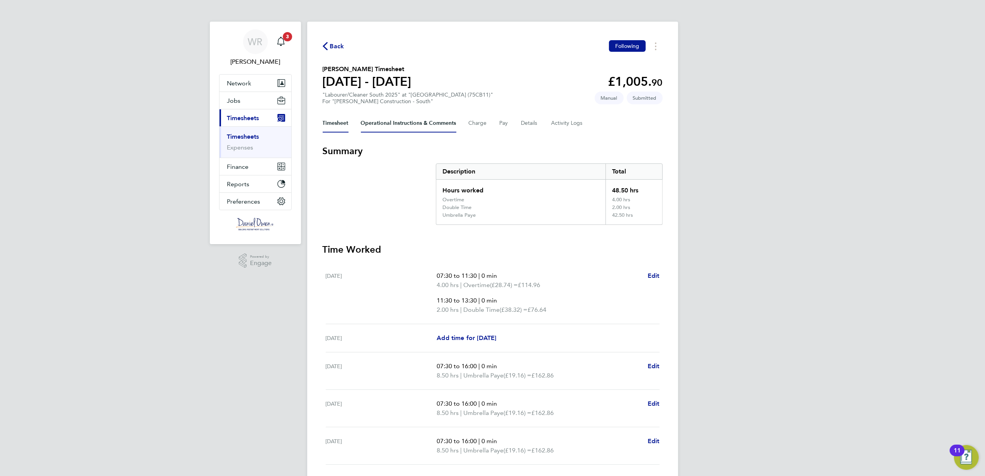
click at [382, 119] on Comments-tab "Operational Instructions & Comments" at bounding box center [408, 123] width 95 height 19
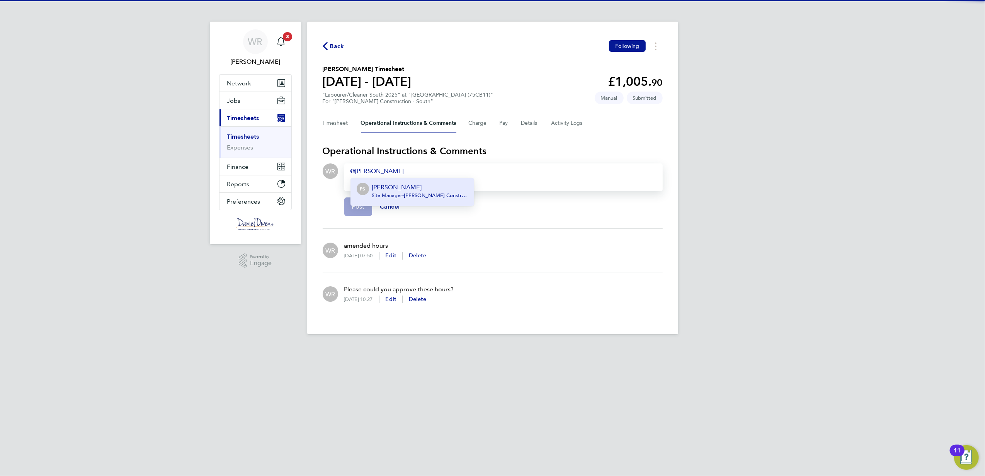
click at [394, 195] on span "Site Manager - Morgan Sindall Construction & Infrastructure Ltd" at bounding box center [420, 195] width 96 height 6
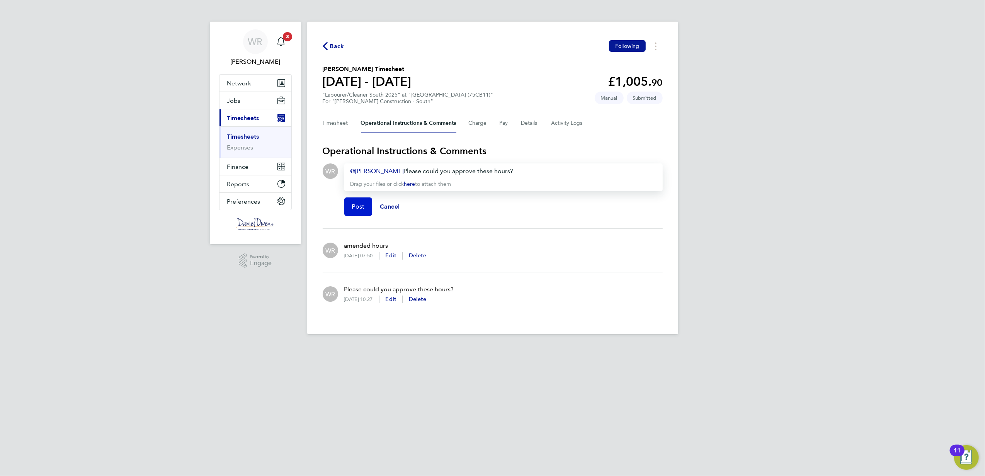
click at [357, 204] on span "Post" at bounding box center [358, 207] width 13 height 8
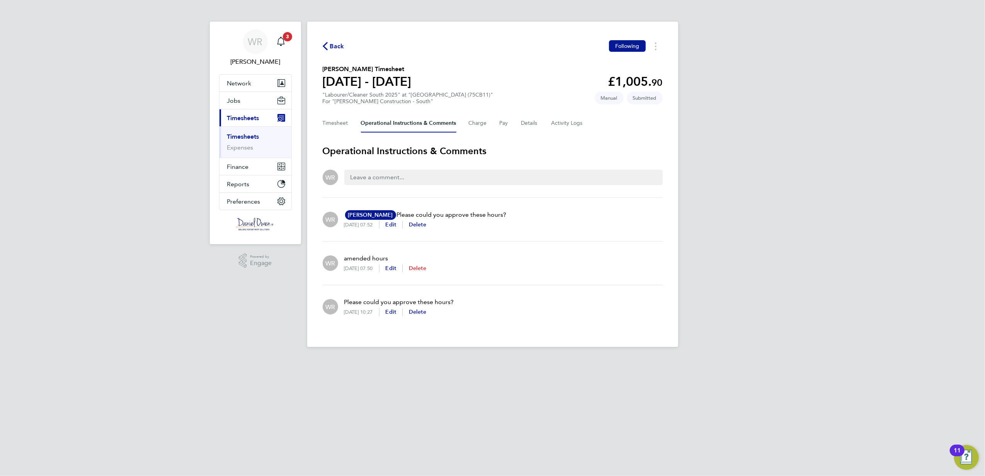
click at [426, 269] on span "Delete" at bounding box center [417, 268] width 17 height 7
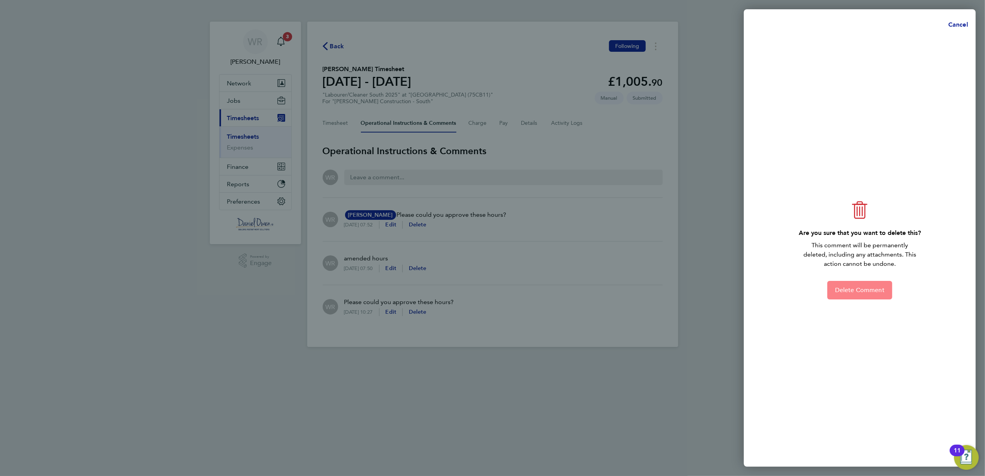
click at [855, 292] on span "Delete Comment" at bounding box center [859, 290] width 49 height 8
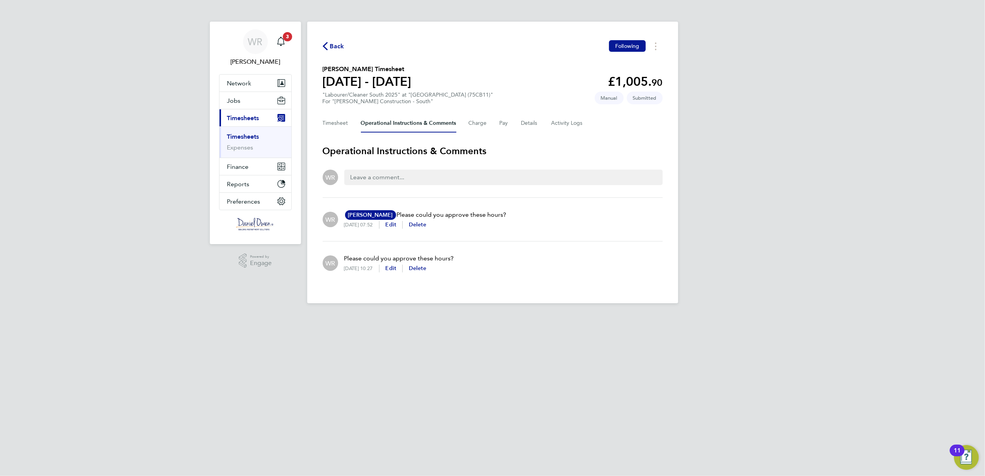
click at [325, 36] on div "Back Following John Wambugu's Timesheet 16 - 22 Aug 2025 £1,005. 90 "Labourer/C…" at bounding box center [492, 163] width 371 height 282
click at [331, 46] on span "Back" at bounding box center [337, 46] width 14 height 9
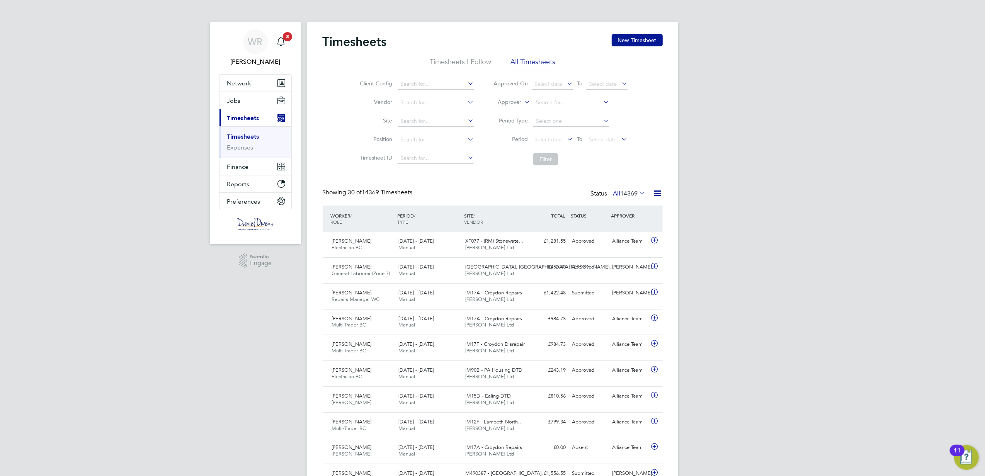
click at [522, 98] on icon at bounding box center [522, 100] width 0 height 7
click at [509, 109] on li "Worker" at bounding box center [502, 111] width 38 height 10
click at [550, 105] on input at bounding box center [571, 102] width 76 height 11
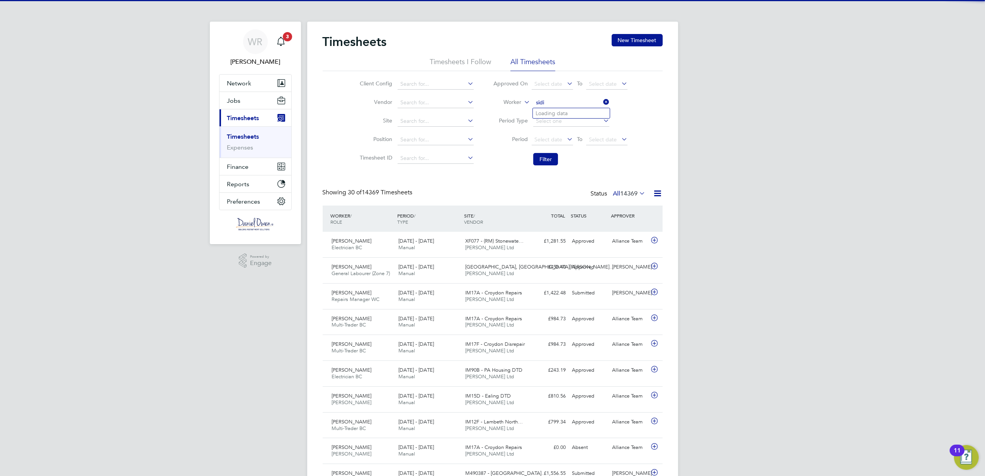
type input "sidi"
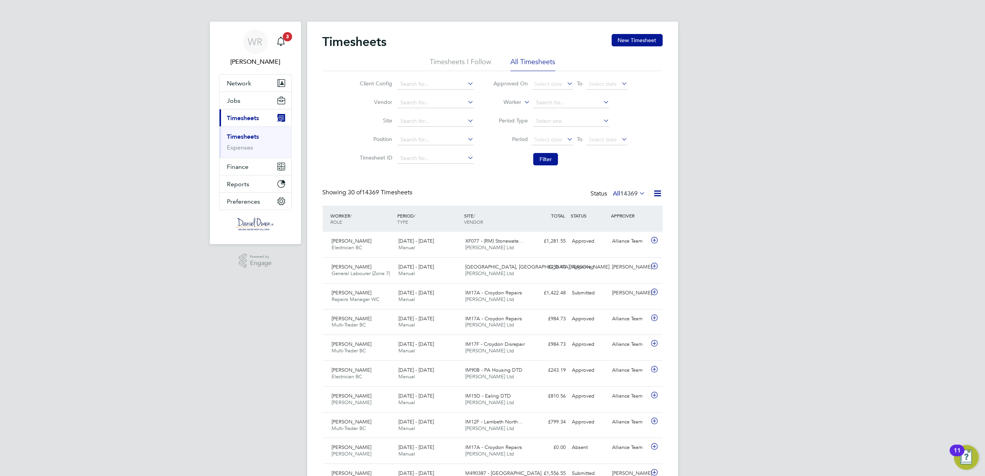
click at [546, 168] on li "Filter" at bounding box center [560, 159] width 154 height 20
click at [543, 101] on input at bounding box center [571, 102] width 76 height 11
click at [559, 113] on li "Sidi Moh ammed" at bounding box center [571, 113] width 77 height 10
type input "Sidi Mohammed"
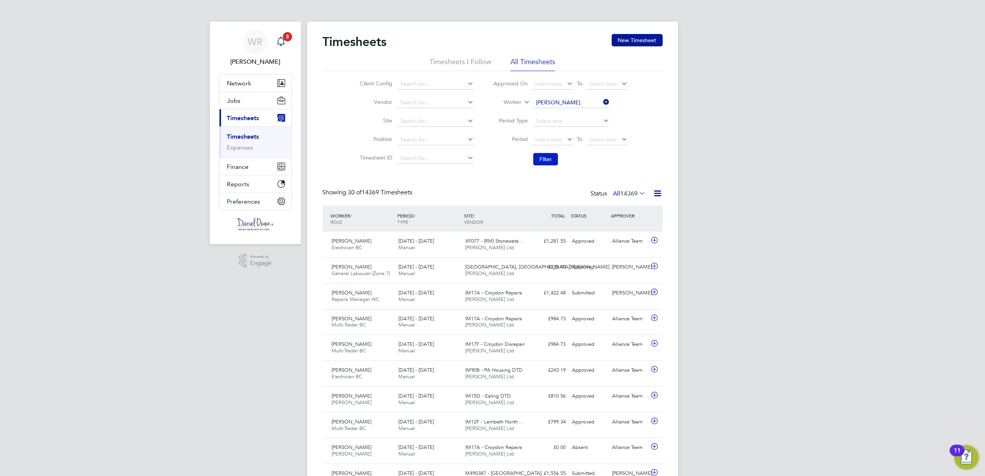
click at [539, 161] on button "Filter" at bounding box center [545, 159] width 25 height 12
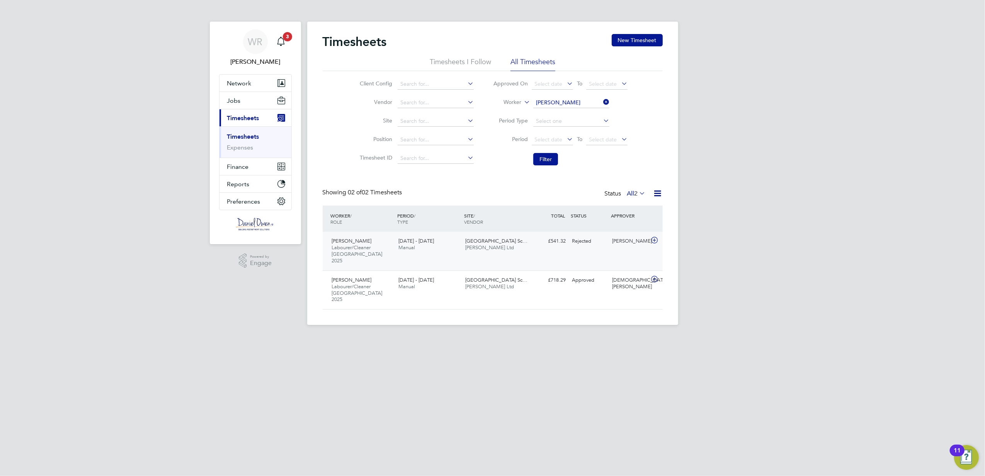
click at [486, 246] on span "[PERSON_NAME] Ltd" at bounding box center [489, 247] width 49 height 7
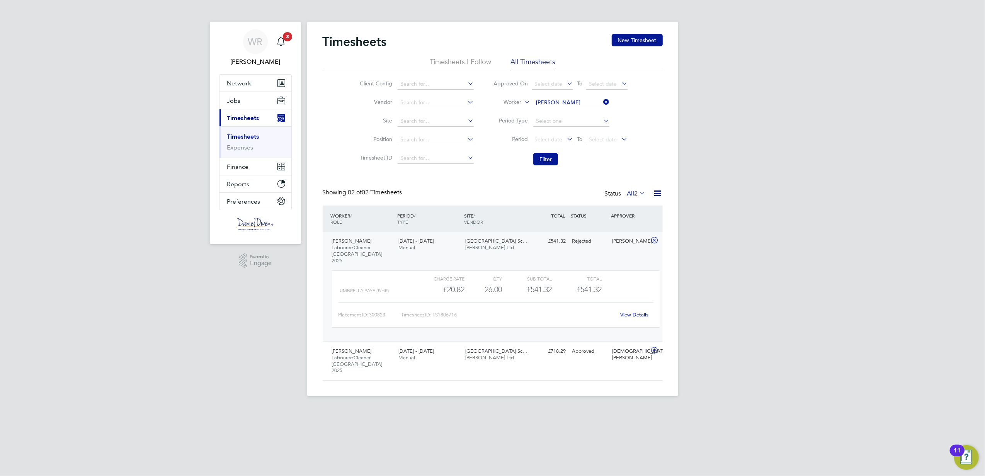
click at [634, 311] on link "View Details" at bounding box center [634, 314] width 28 height 7
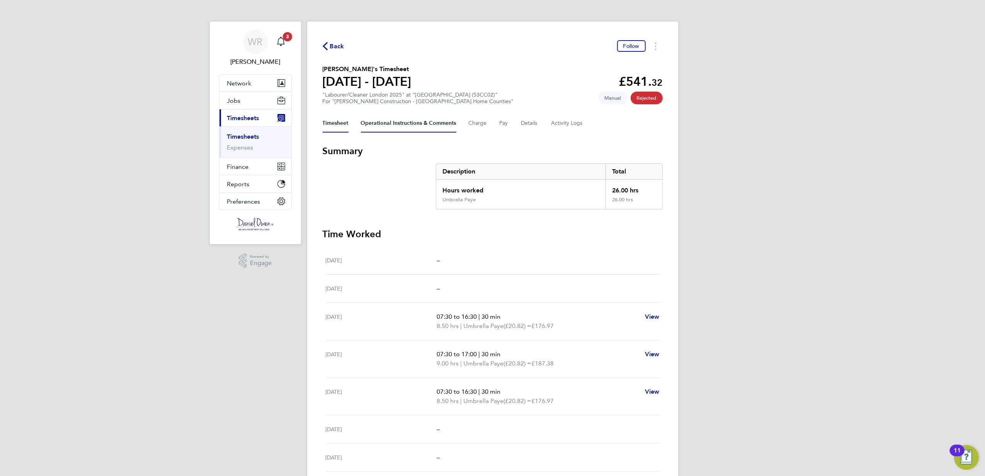
click at [391, 126] on Comments-tab "Operational Instructions & Comments" at bounding box center [408, 123] width 95 height 19
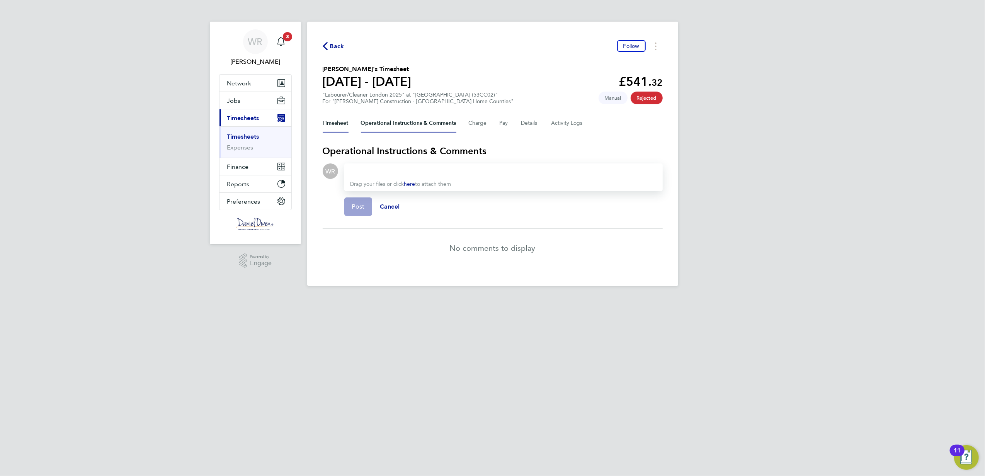
click at [340, 121] on button "Timesheet" at bounding box center [336, 123] width 26 height 19
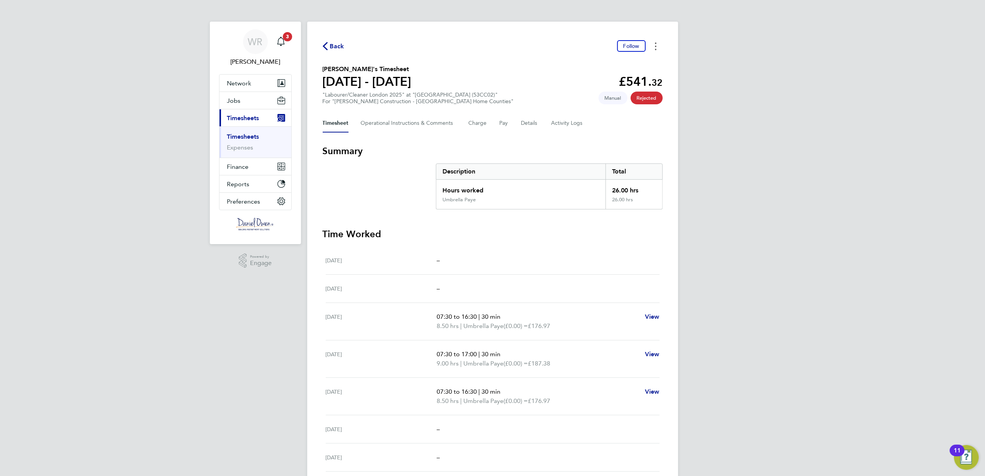
click at [658, 44] on button "Timesheets Menu" at bounding box center [656, 46] width 14 height 12
click at [656, 356] on span "View" at bounding box center [652, 353] width 15 height 7
select select "30"
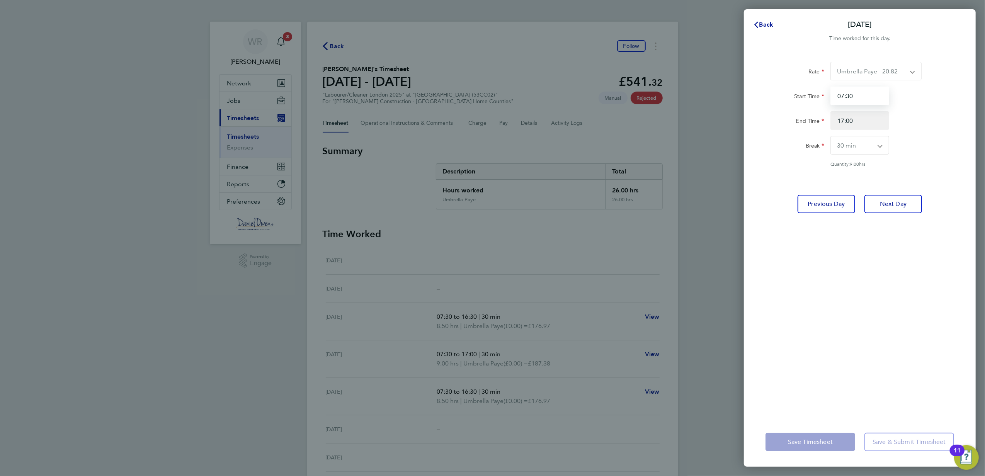
click at [863, 96] on input "07:30" at bounding box center [859, 96] width 59 height 19
click at [864, 117] on input "17:00" at bounding box center [859, 120] width 59 height 19
drag, startPoint x: 861, startPoint y: 118, endPoint x: 803, endPoint y: 121, distance: 58.0
click at [803, 121] on div "End Time 17:00" at bounding box center [859, 120] width 195 height 19
drag, startPoint x: 919, startPoint y: 113, endPoint x: 916, endPoint y: 141, distance: 28.4
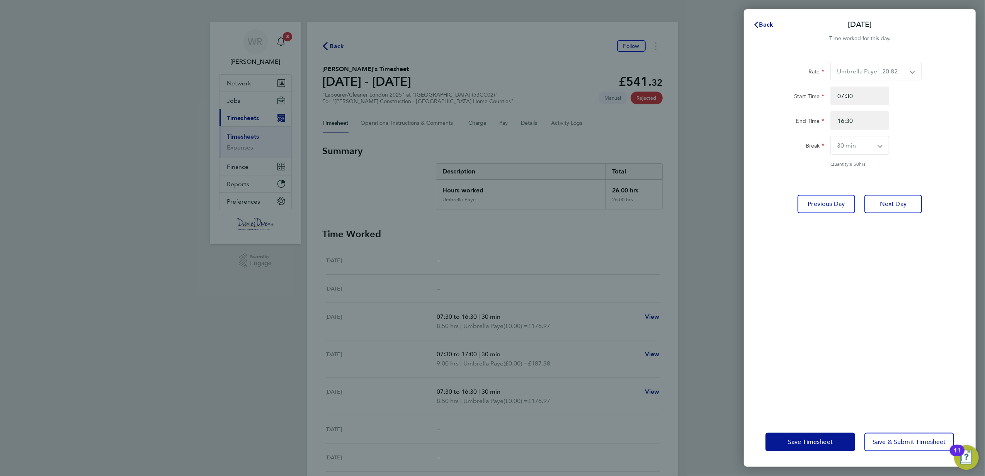
click at [918, 116] on div "End Time 16:30" at bounding box center [859, 120] width 195 height 19
click at [877, 208] on button "Next Day" at bounding box center [893, 204] width 58 height 19
drag, startPoint x: 868, startPoint y: 119, endPoint x: 758, endPoint y: 117, distance: 110.9
click at [758, 117] on div "Rate Umbrella Paye - 20.82 Overtime - 31.23 Start Time 07:30 End Time 16:30 Bre…" at bounding box center [860, 235] width 232 height 365
type input "16:30"
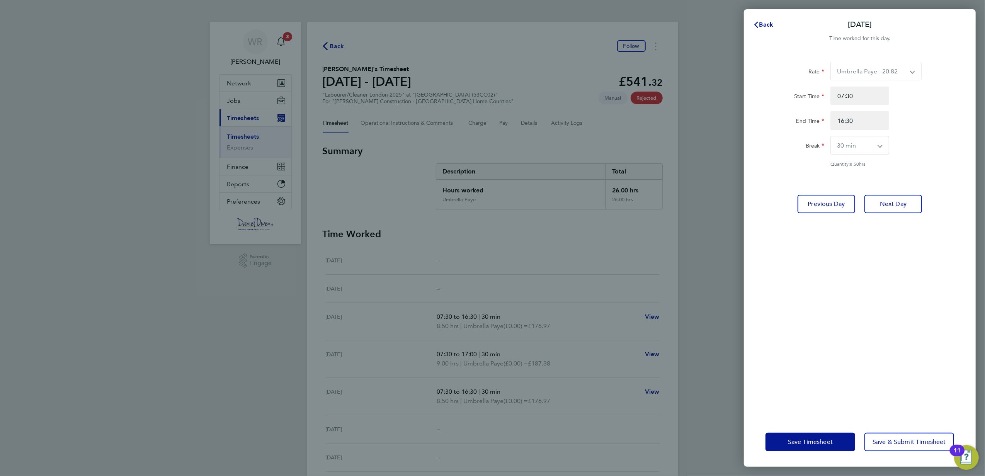
click at [917, 138] on div "Break 0 min 15 min 30 min 45 min 60 min 75 min 90 min" at bounding box center [859, 145] width 195 height 19
click at [902, 199] on button "Next Day" at bounding box center [893, 204] width 58 height 19
click at [892, 211] on button "Next Day" at bounding box center [893, 204] width 58 height 19
drag, startPoint x: 863, startPoint y: 119, endPoint x: 829, endPoint y: 116, distance: 34.5
click at [829, 116] on div "16:30" at bounding box center [859, 120] width 65 height 19
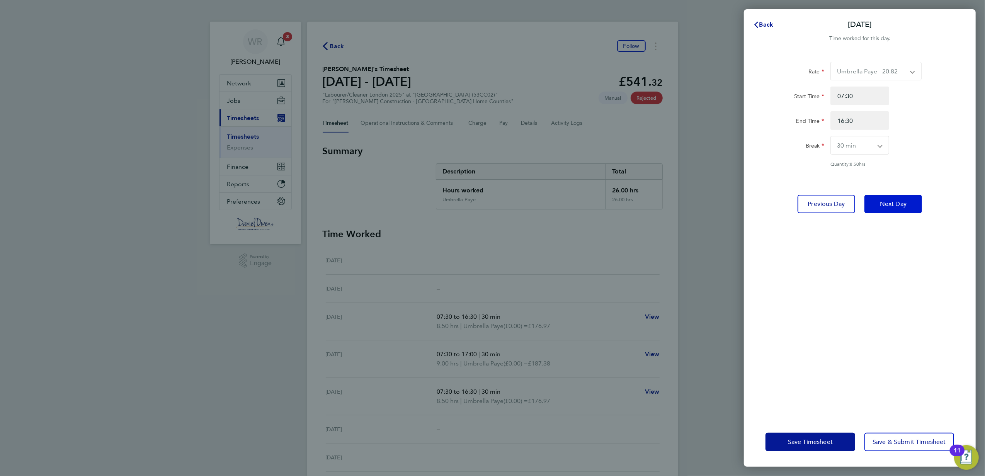
click at [890, 199] on button "Next Day" at bounding box center [893, 204] width 58 height 19
click at [862, 114] on input "16:30" at bounding box center [859, 120] width 59 height 19
click at [889, 209] on button "Next Day" at bounding box center [893, 204] width 58 height 19
click at [817, 437] on button "Save Timesheet" at bounding box center [810, 442] width 90 height 19
click at [785, 438] on button "Save Timesheet" at bounding box center [810, 442] width 90 height 19
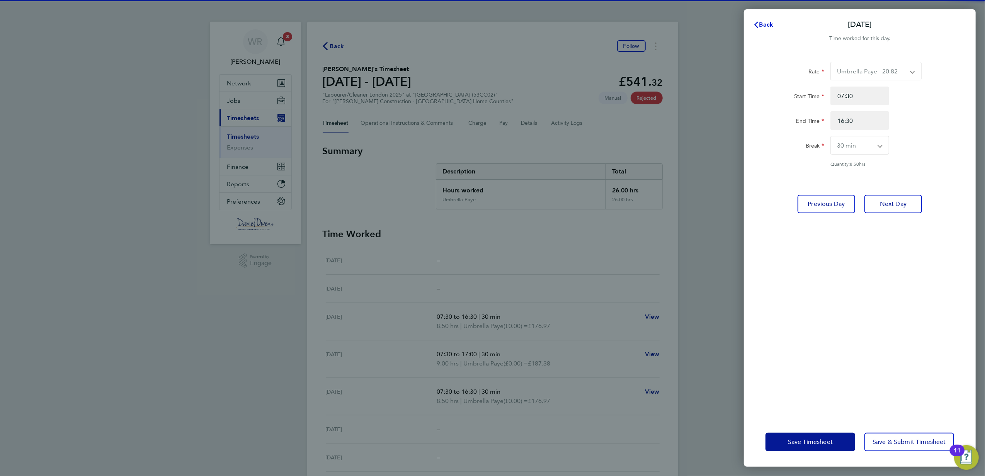
click at [769, 25] on span "Back" at bounding box center [766, 24] width 14 height 7
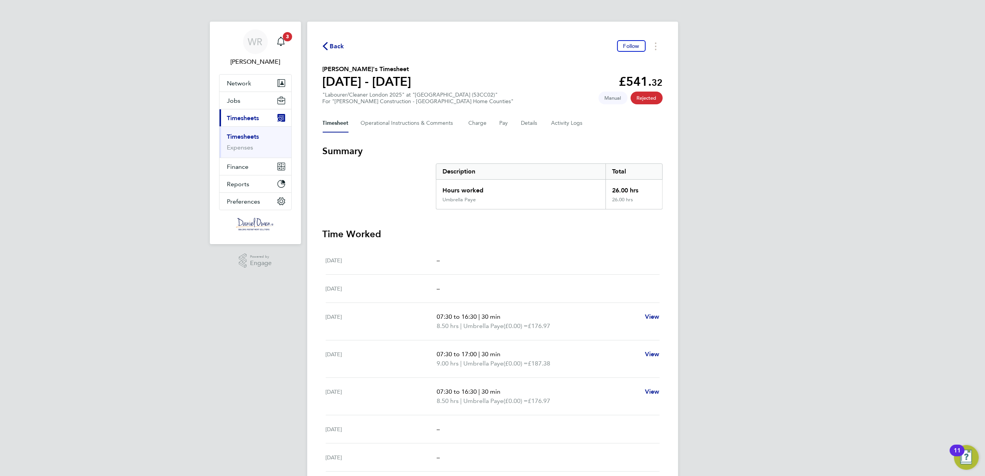
click at [339, 36] on div "Back Follow Sidi Mohammed's Timesheet 16 - 22 Aug 2025 £541. 32 "Labourer/Clean…" at bounding box center [492, 256] width 371 height 469
drag, startPoint x: 243, startPoint y: 121, endPoint x: 246, endPoint y: 127, distance: 7.1
click at [243, 121] on span "Timesheets" at bounding box center [243, 117] width 32 height 7
click at [249, 117] on span "Timesheets" at bounding box center [243, 117] width 32 height 7
click at [246, 138] on link "Timesheets" at bounding box center [243, 136] width 32 height 7
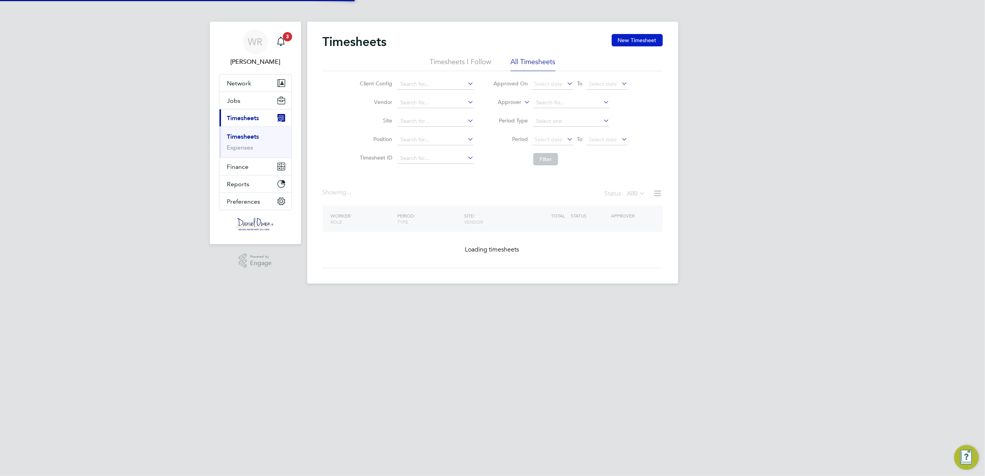
click at [636, 41] on button "New Timesheet" at bounding box center [637, 40] width 51 height 12
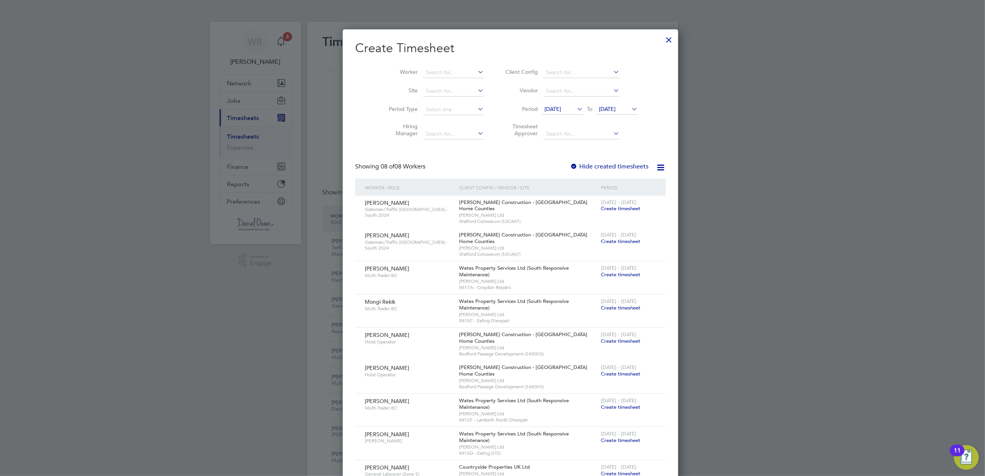
click at [417, 78] on li "Worker" at bounding box center [433, 72] width 120 height 19
click at [423, 68] on input at bounding box center [453, 72] width 61 height 11
type input "[PERSON_NAME]"
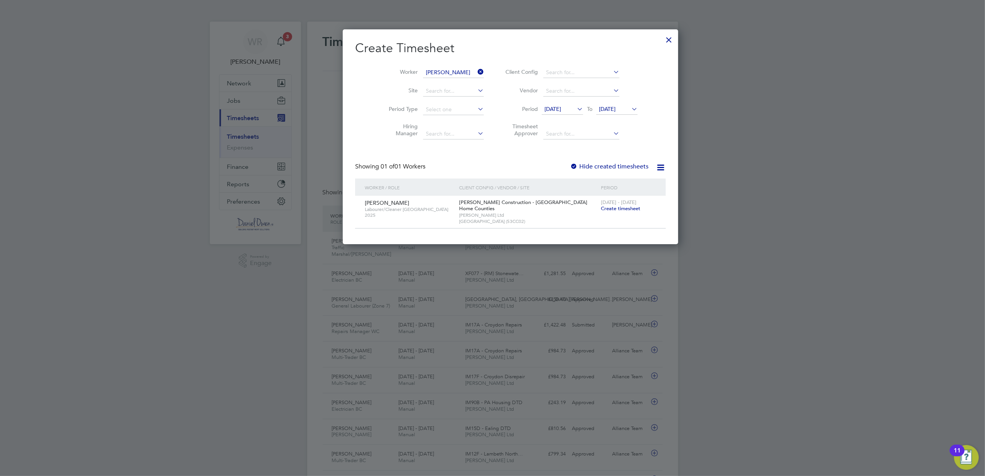
click at [601, 208] on span "Create timesheet" at bounding box center [620, 208] width 39 height 7
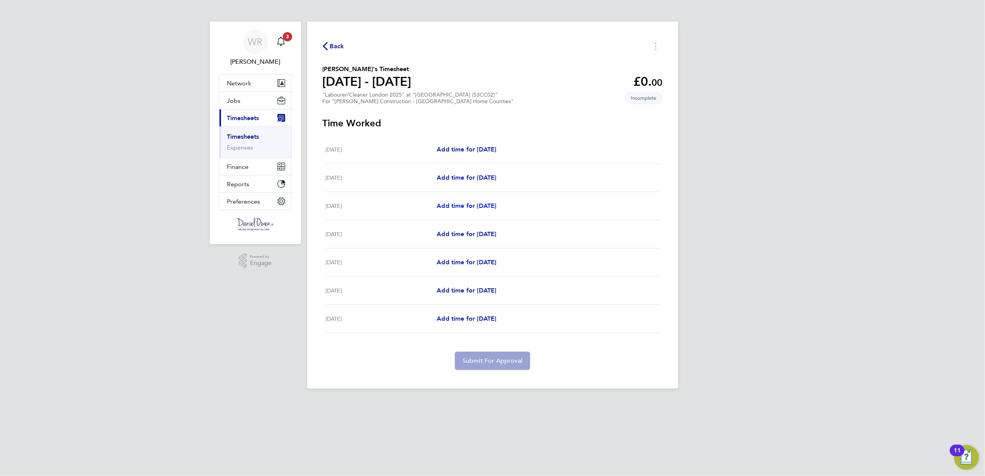
click at [462, 205] on span "Add time for Mon 18 Aug" at bounding box center [466, 205] width 59 height 7
select select "30"
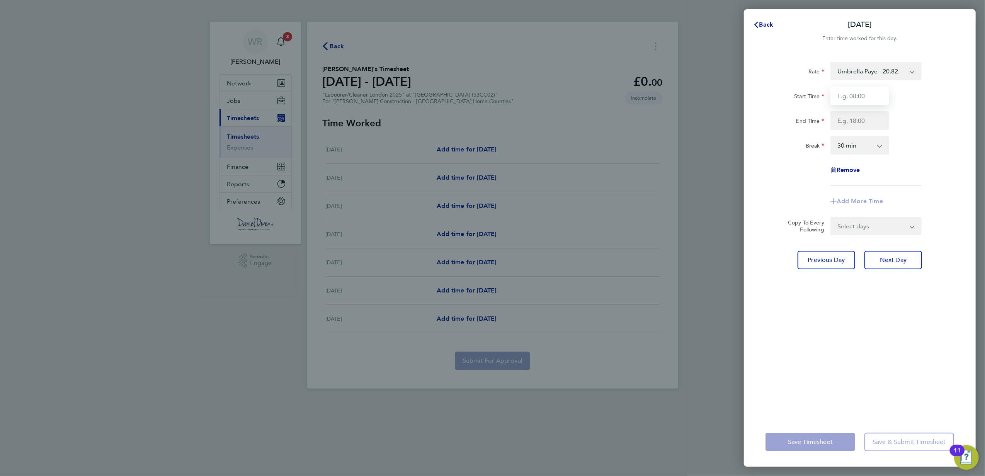
click at [848, 102] on input "Start Time" at bounding box center [859, 96] width 59 height 19
type input "07:30"
type input "16:30"
click at [942, 84] on div "Rate Umbrella Paye - 20.82 Overtime - 31.23 Start Time 07:30 End Time 16:30 Bre…" at bounding box center [859, 124] width 189 height 124
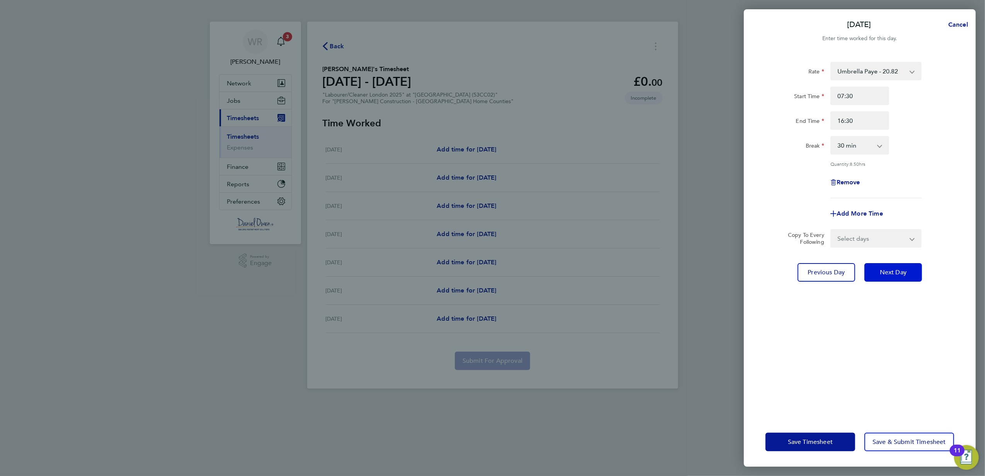
click at [909, 267] on button "Next Day" at bounding box center [893, 272] width 58 height 19
select select "30"
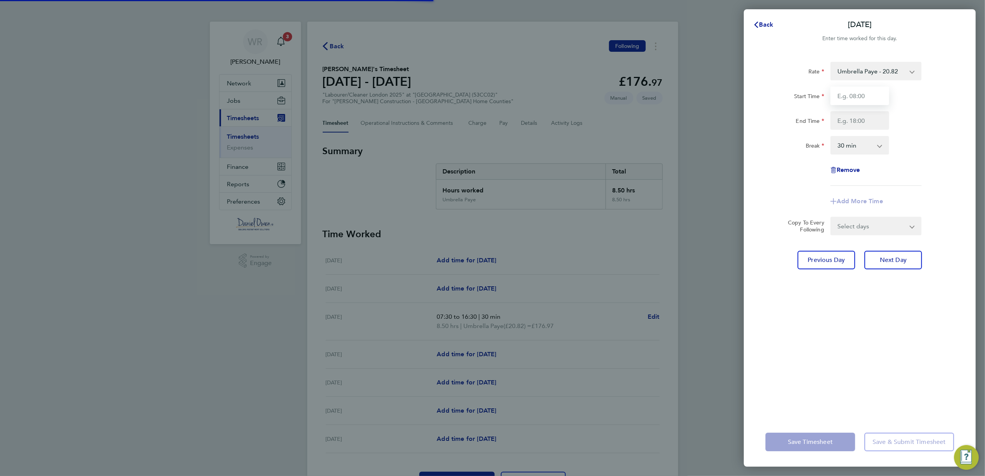
drag, startPoint x: 859, startPoint y: 94, endPoint x: 864, endPoint y: 91, distance: 5.6
click at [859, 94] on input "Start Time" at bounding box center [859, 96] width 59 height 19
type input "07:30"
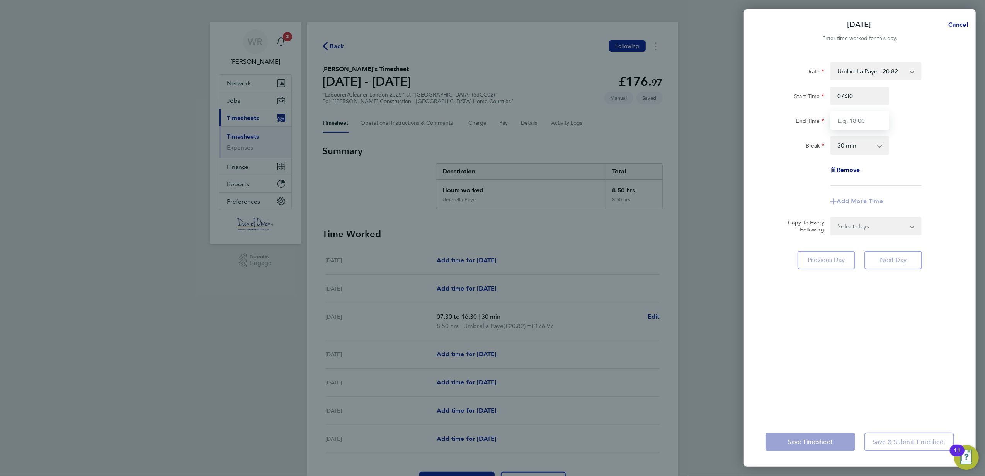
click at [850, 124] on input "End Time" at bounding box center [859, 120] width 59 height 19
click at [906, 107] on div "Start Time 07:30 End Time 1630" at bounding box center [859, 108] width 195 height 43
type input "16:30"
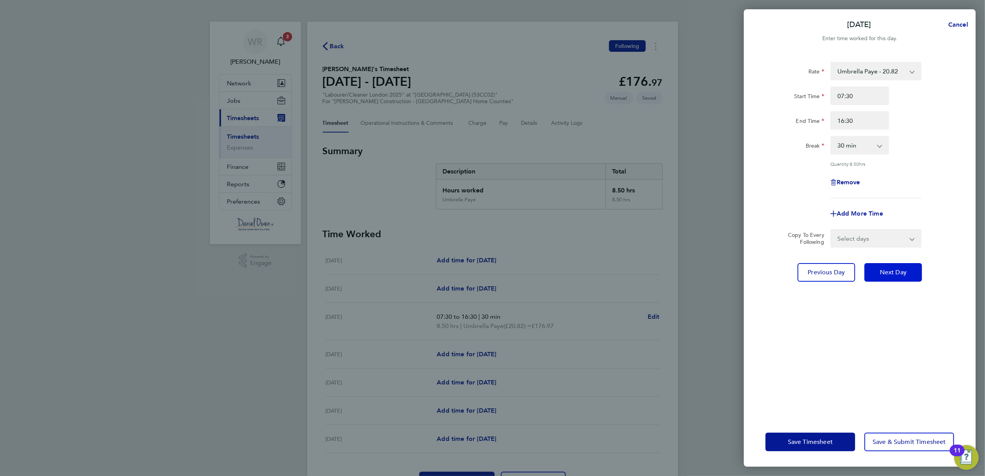
click at [902, 276] on button "Next Day" at bounding box center [893, 272] width 58 height 19
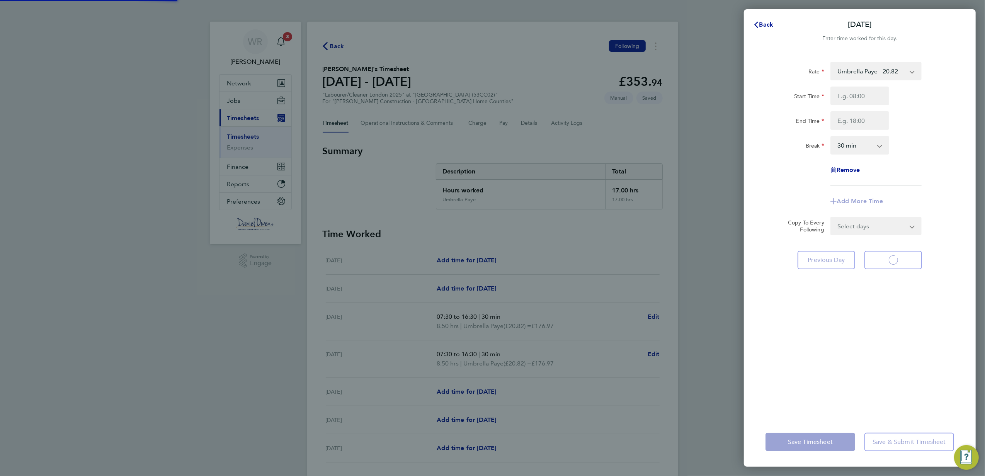
select select "30"
type input "07:30"
click at [872, 124] on input "End Time" at bounding box center [859, 120] width 59 height 19
type input "16:30"
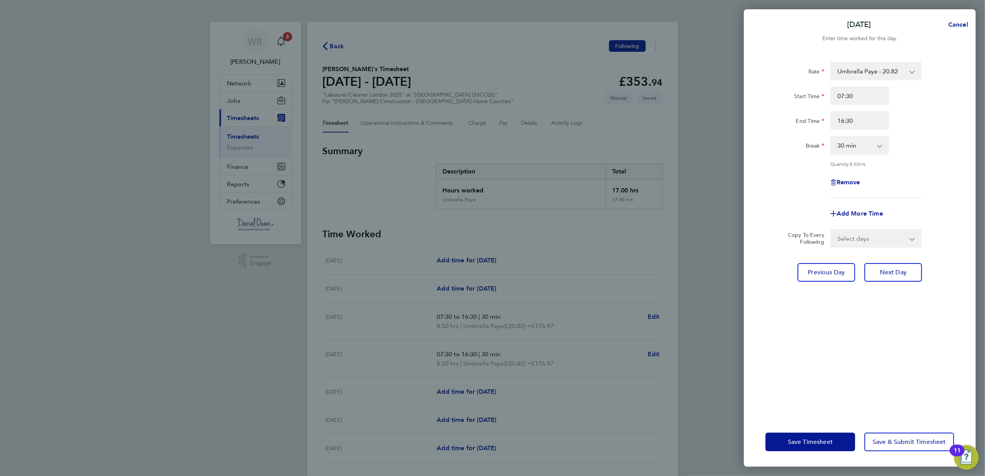
drag, startPoint x: 897, startPoint y: 100, endPoint x: 900, endPoint y: 110, distance: 11.2
click at [898, 99] on div "Start Time 07:30" at bounding box center [859, 96] width 195 height 19
click at [892, 441] on span "Save & Submit Timesheet" at bounding box center [908, 442] width 73 height 8
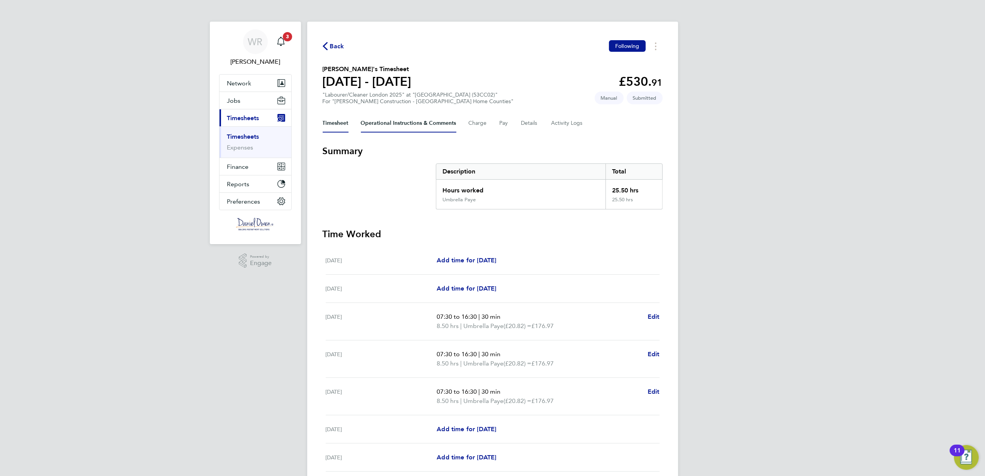
click at [384, 124] on Comments-tab "Operational Instructions & Comments" at bounding box center [408, 123] width 95 height 19
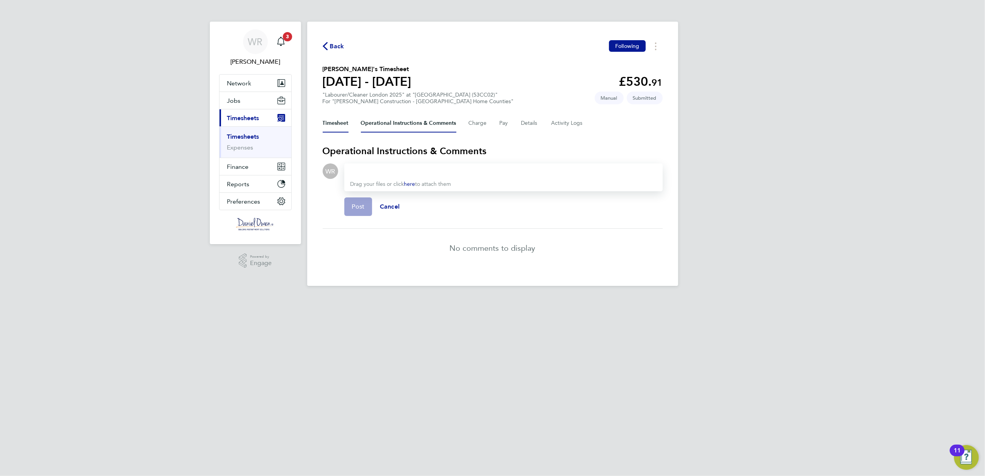
click at [331, 123] on button "Timesheet" at bounding box center [336, 123] width 26 height 19
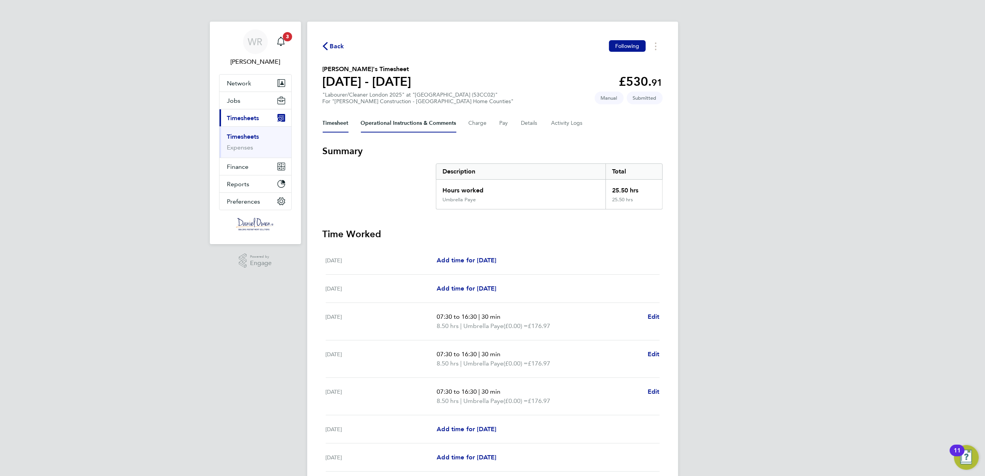
click at [368, 127] on Comments-tab "Operational Instructions & Comments" at bounding box center [408, 123] width 95 height 19
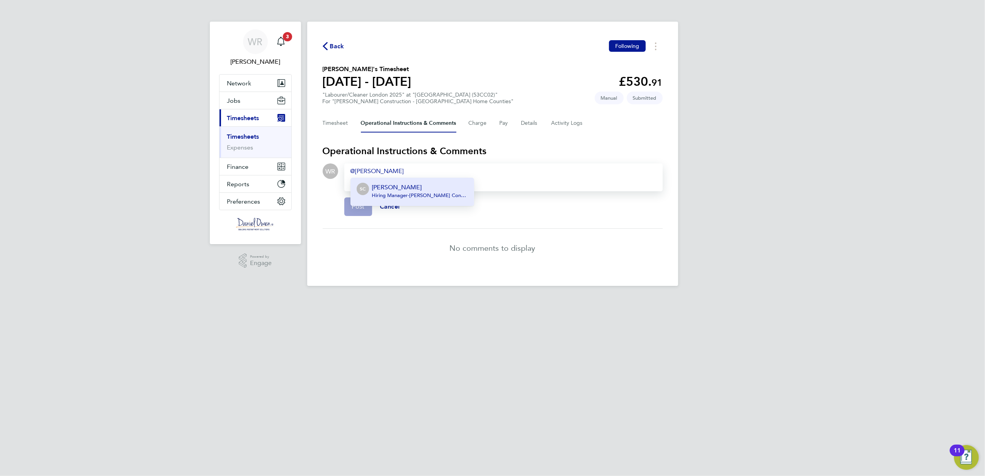
drag, startPoint x: 406, startPoint y: 200, endPoint x: 409, endPoint y: 196, distance: 4.9
click at [406, 200] on div "Sean Clements Hiring Manager - Morgan Sindall Construction & Infrastructure Ltd" at bounding box center [420, 192] width 96 height 19
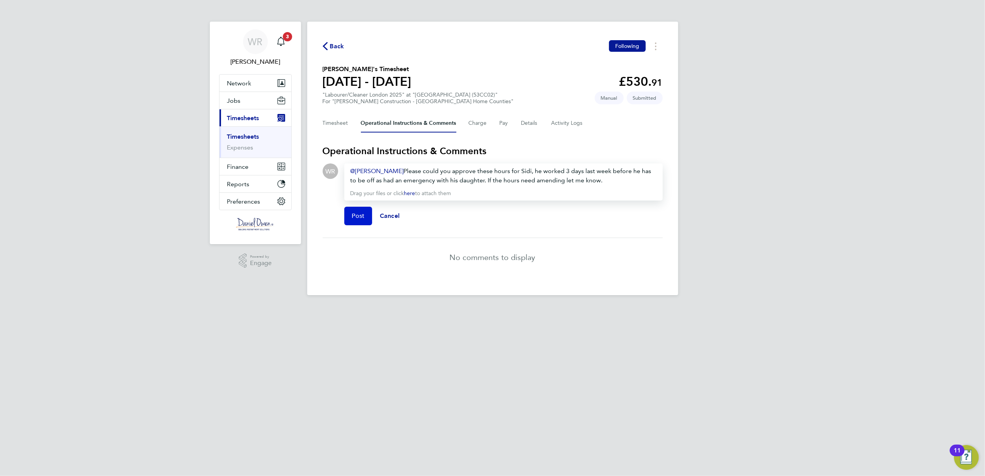
click at [359, 217] on span "Post" at bounding box center [358, 216] width 13 height 8
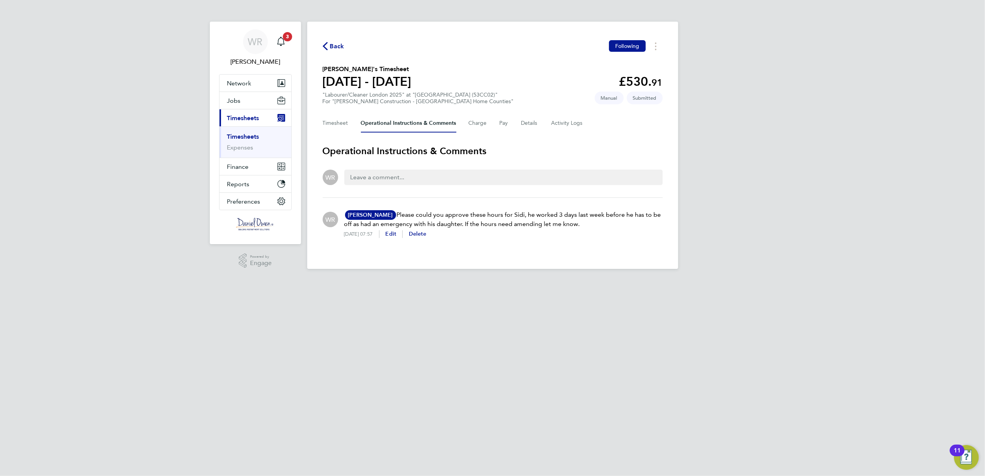
click at [338, 48] on span "Back" at bounding box center [337, 46] width 14 height 9
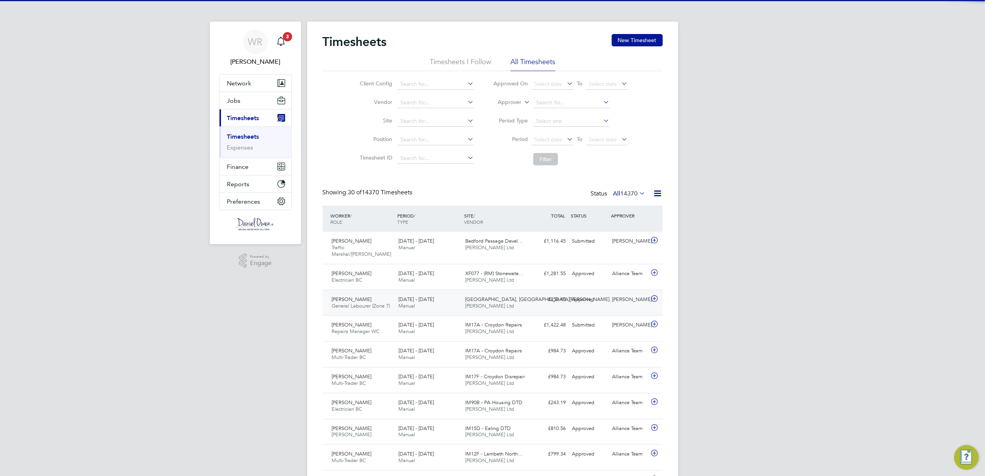
scroll to position [19, 67]
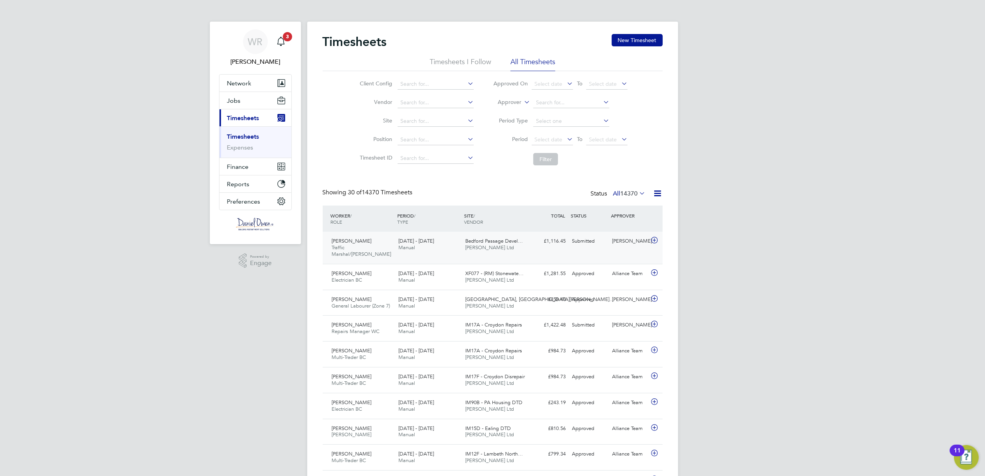
click at [498, 251] on div "Bedford Passage Devel… Daniel Owen Ltd" at bounding box center [495, 244] width 67 height 19
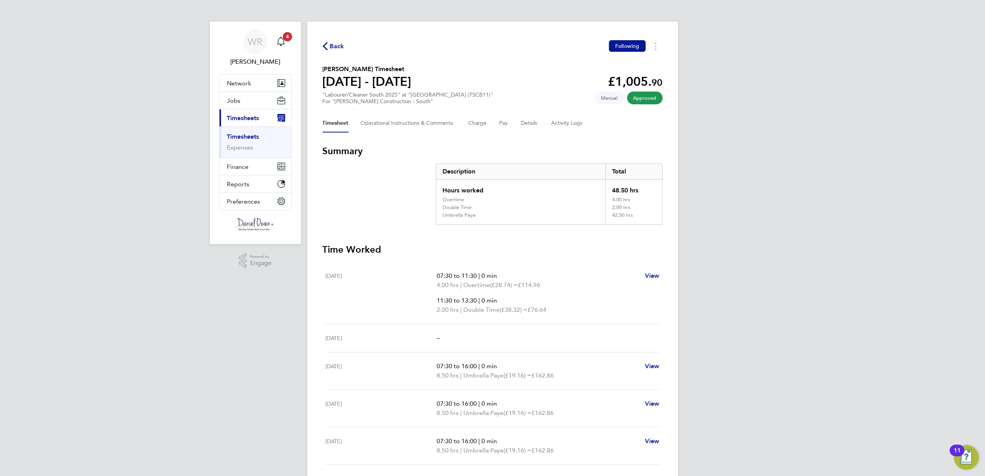
scroll to position [103, 0]
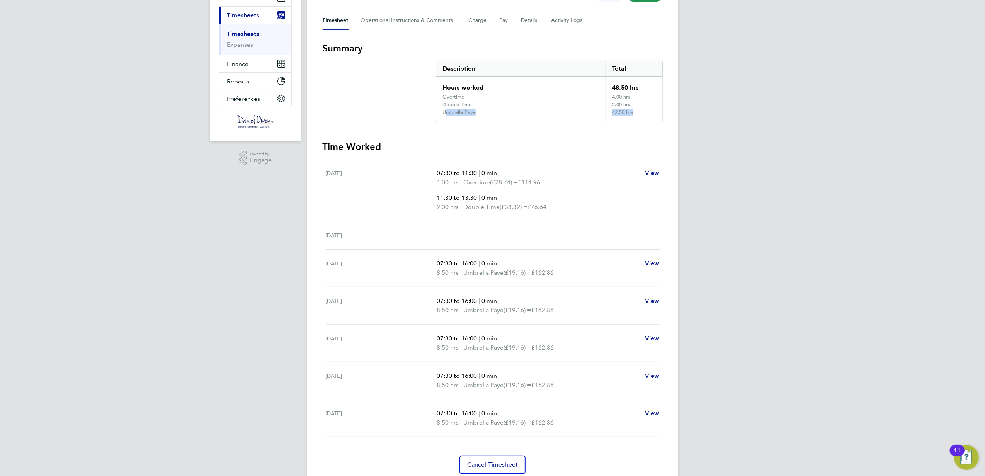
drag, startPoint x: 442, startPoint y: 113, endPoint x: 636, endPoint y: 119, distance: 194.0
click at [636, 119] on div "Umbrella Paye 42.50 hrs" at bounding box center [549, 115] width 226 height 12
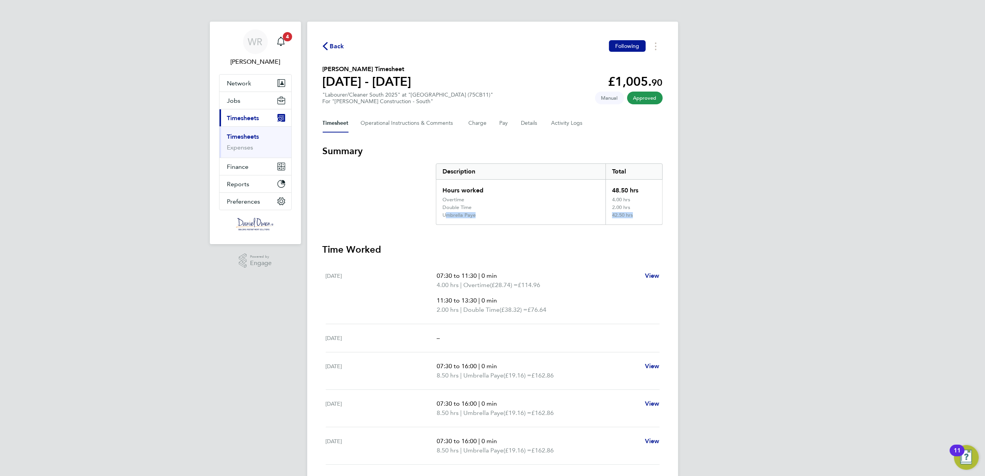
click at [343, 42] on span "Back" at bounding box center [337, 46] width 14 height 9
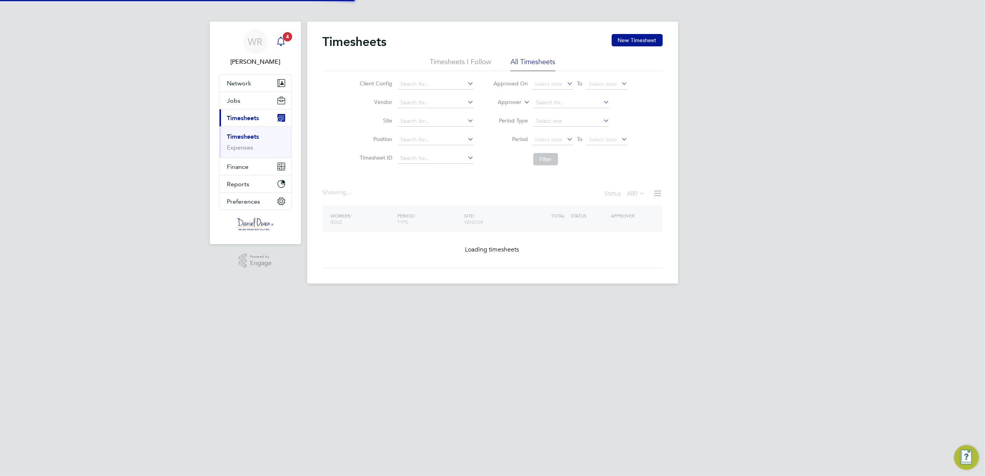
click at [290, 39] on span "4" at bounding box center [287, 36] width 9 height 9
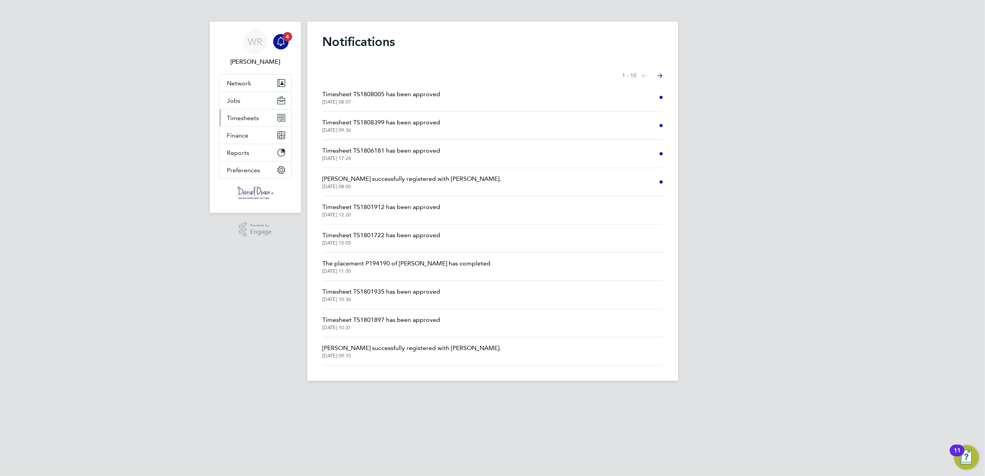
click at [244, 118] on span "Timesheets" at bounding box center [243, 117] width 32 height 7
click at [251, 134] on link "Timesheets" at bounding box center [243, 136] width 32 height 7
